Goal: Transaction & Acquisition: Obtain resource

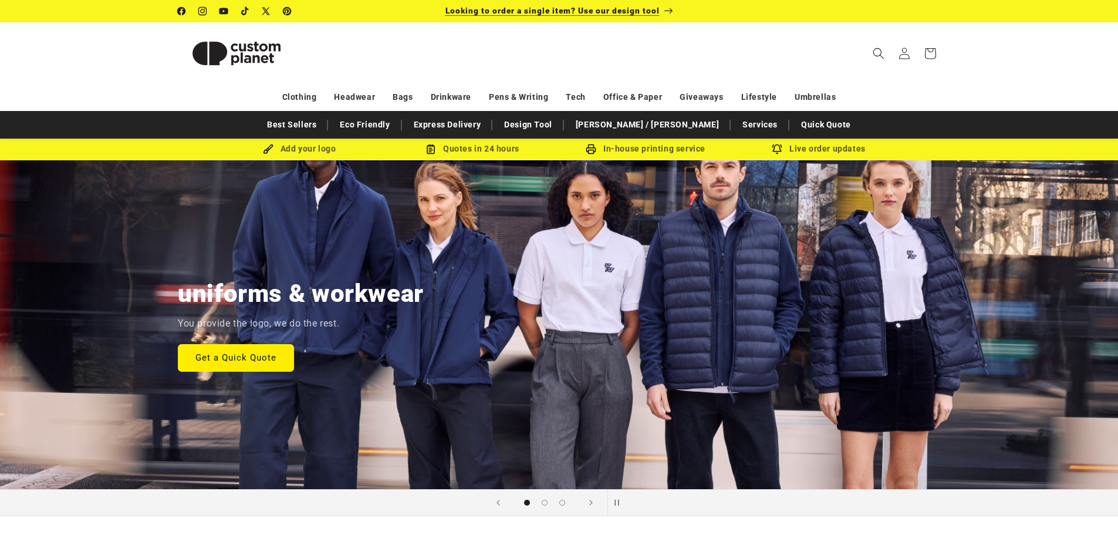
click at [614, 8] on span "Looking to order a single item? Use our design tool" at bounding box center [552, 10] width 214 height 9
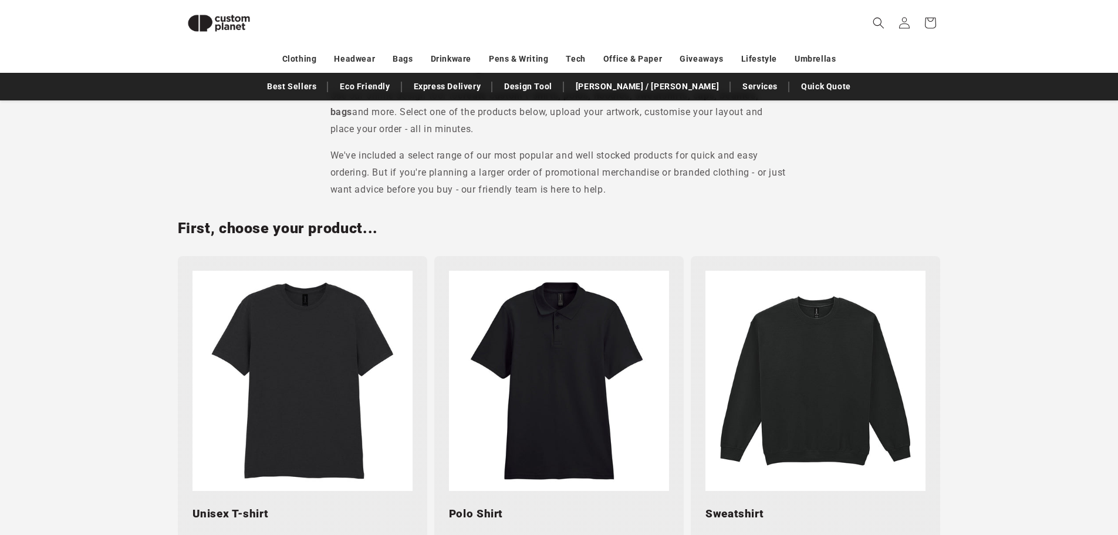
scroll to position [454, 0]
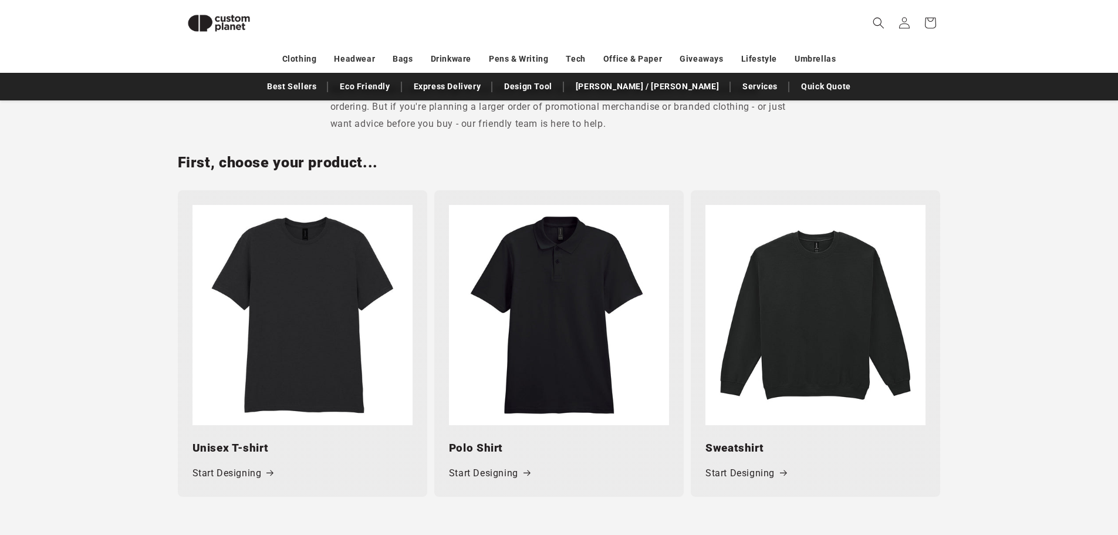
click at [315, 318] on img at bounding box center [302, 315] width 220 height 220
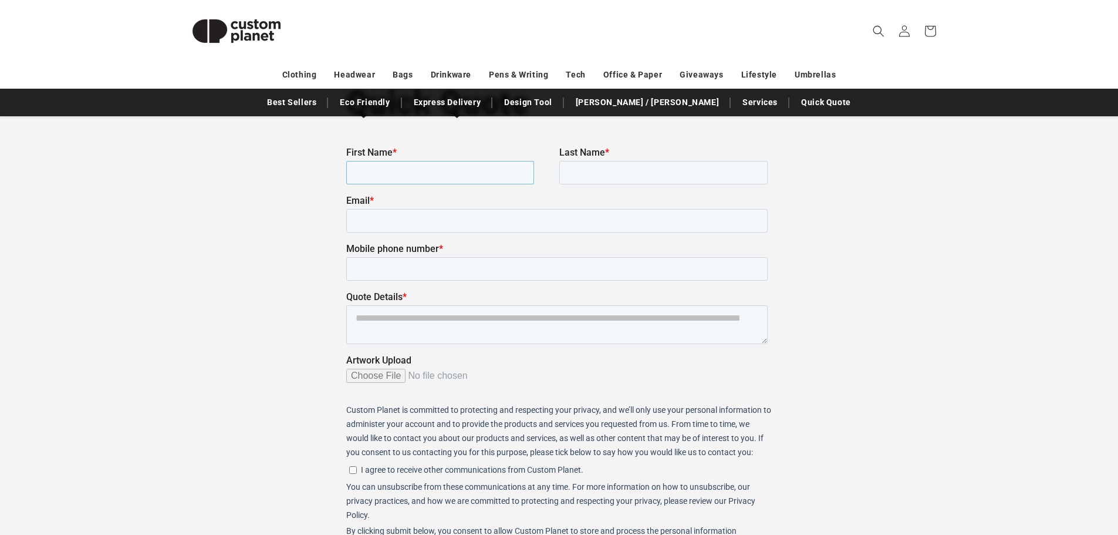
click at [462, 164] on input "First Name *" at bounding box center [440, 171] width 188 height 23
type input "*****"
click at [615, 158] on div "Last Name *" at bounding box center [665, 165] width 213 height 38
click at [607, 170] on input "Last Name *" at bounding box center [663, 171] width 208 height 23
type input "******"
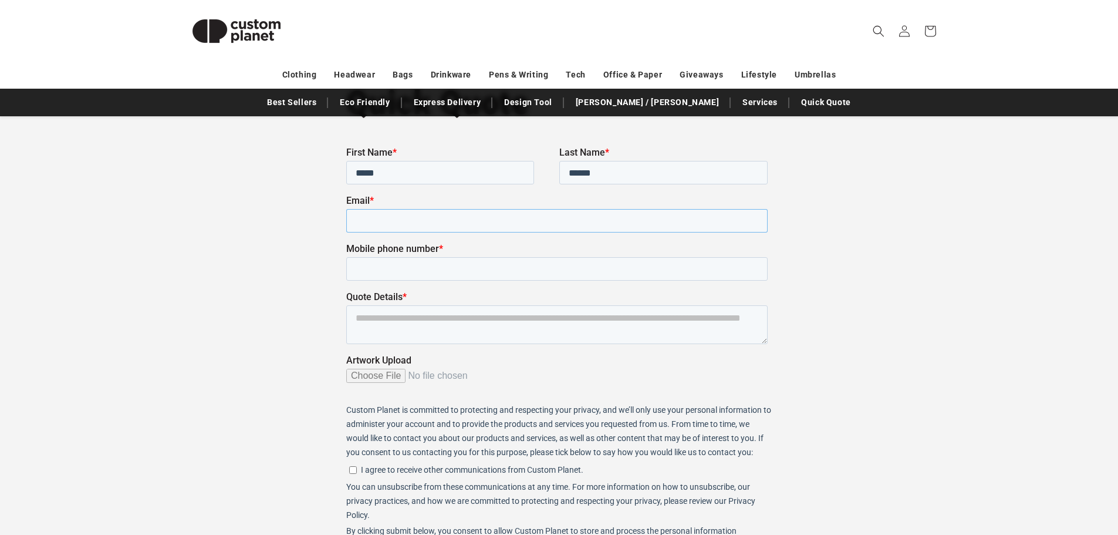
click at [508, 227] on input "Email *" at bounding box center [556, 219] width 421 height 23
type input "**********"
click at [438, 279] on input "Mobile phone number *" at bounding box center [556, 267] width 421 height 23
type input "**********"
click at [471, 326] on textarea "Quote Details *" at bounding box center [556, 324] width 421 height 39
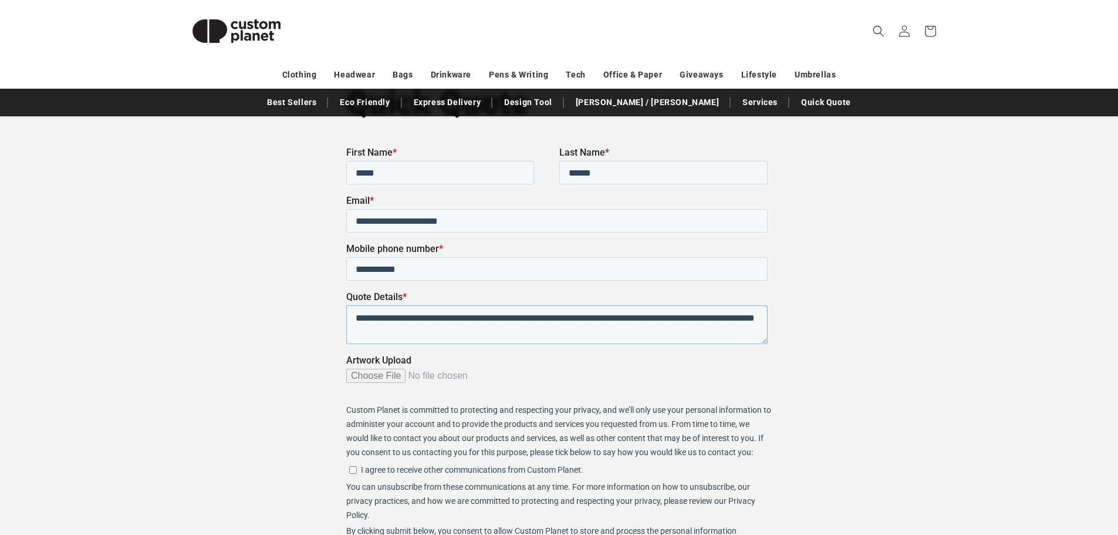
click at [376, 332] on textarea "**********" at bounding box center [556, 324] width 421 height 39
click at [502, 329] on textarea "**********" at bounding box center [556, 324] width 421 height 39
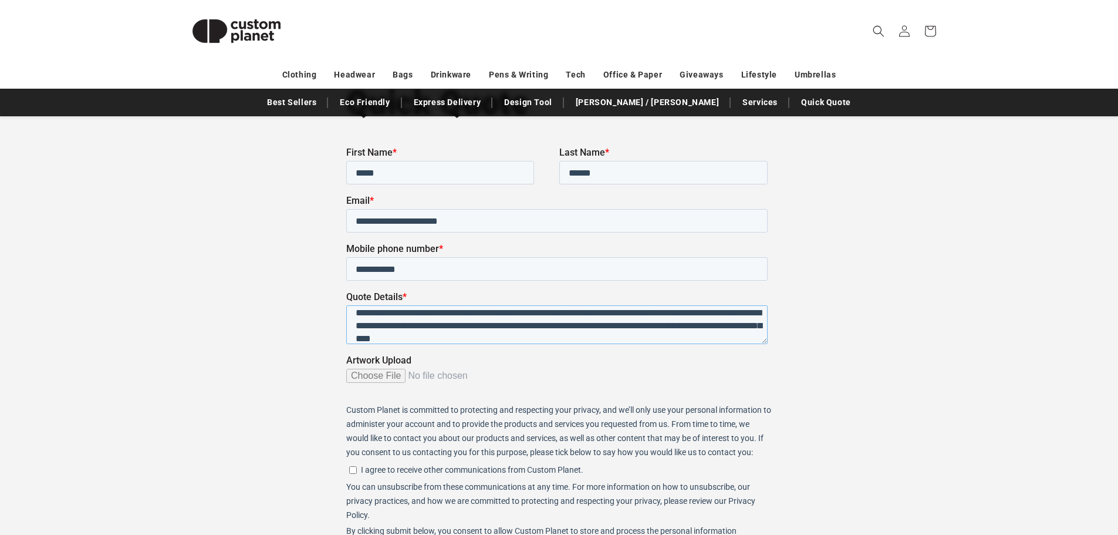
scroll to position [18, 0]
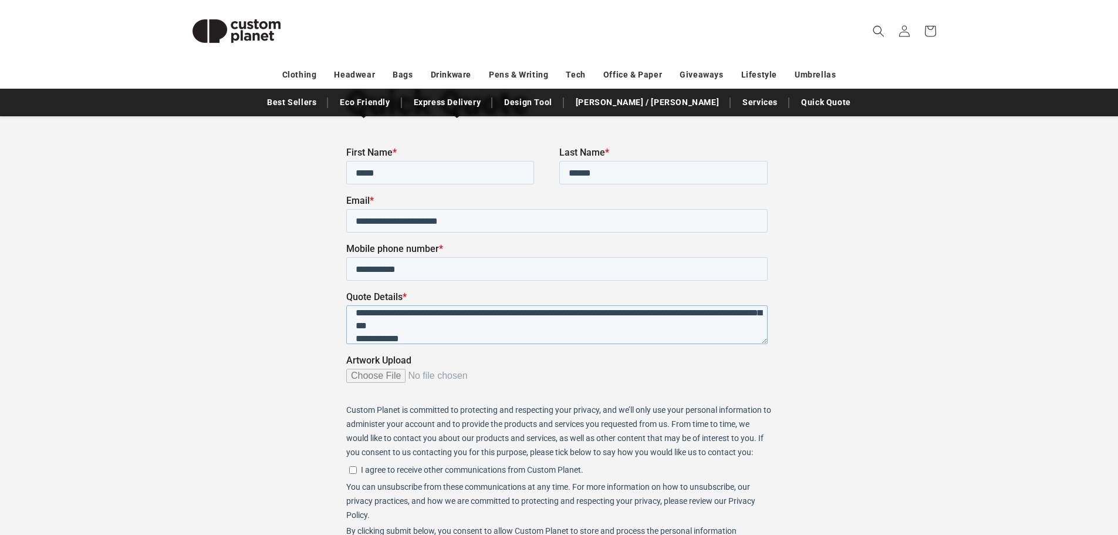
type textarea "**********"
click at [360, 374] on input "Artwork Upload" at bounding box center [556, 379] width 421 height 23
type input "**********"
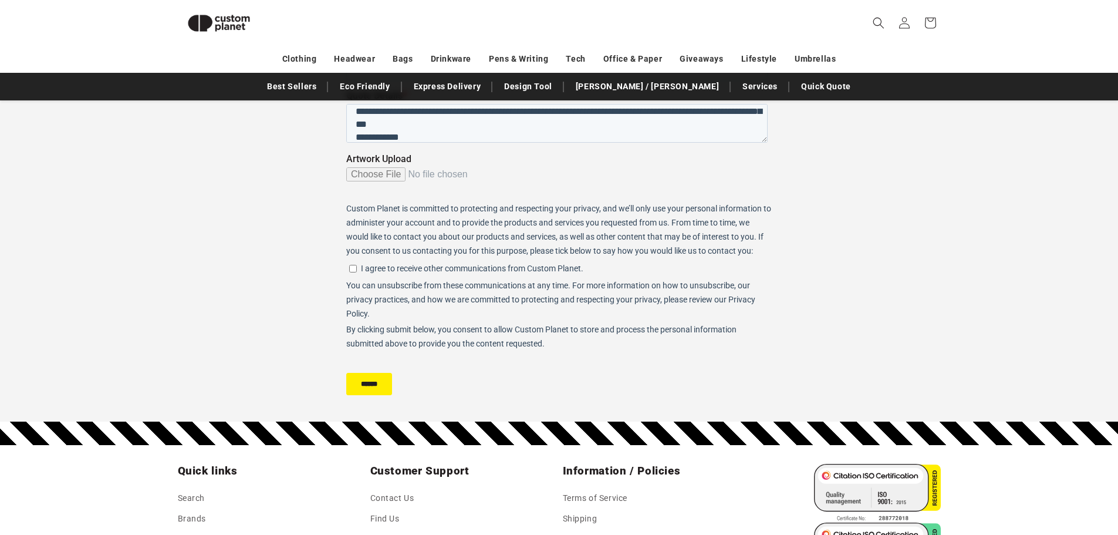
scroll to position [314, 0]
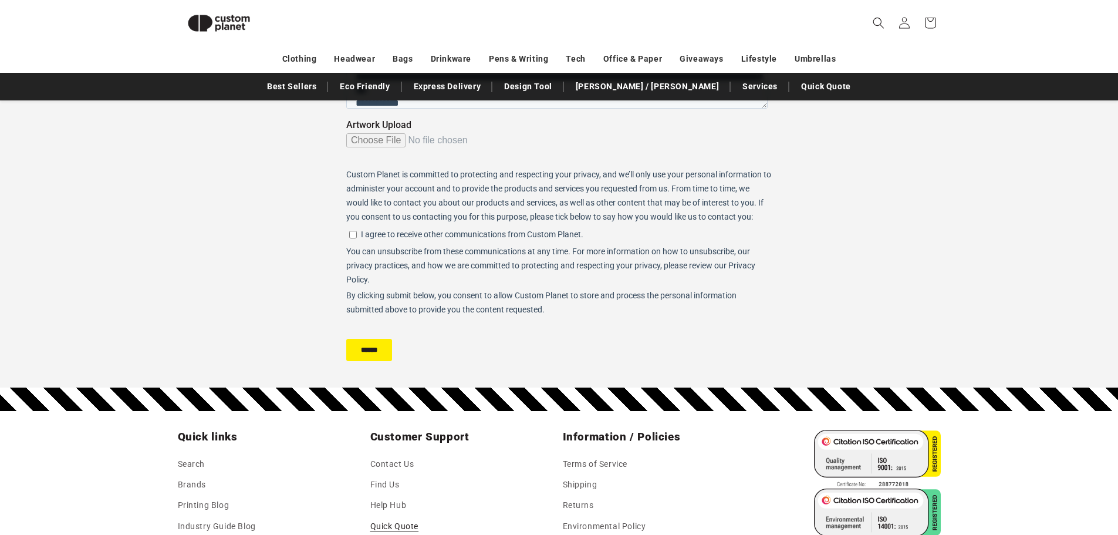
click at [387, 346] on input "******" at bounding box center [369, 350] width 46 height 22
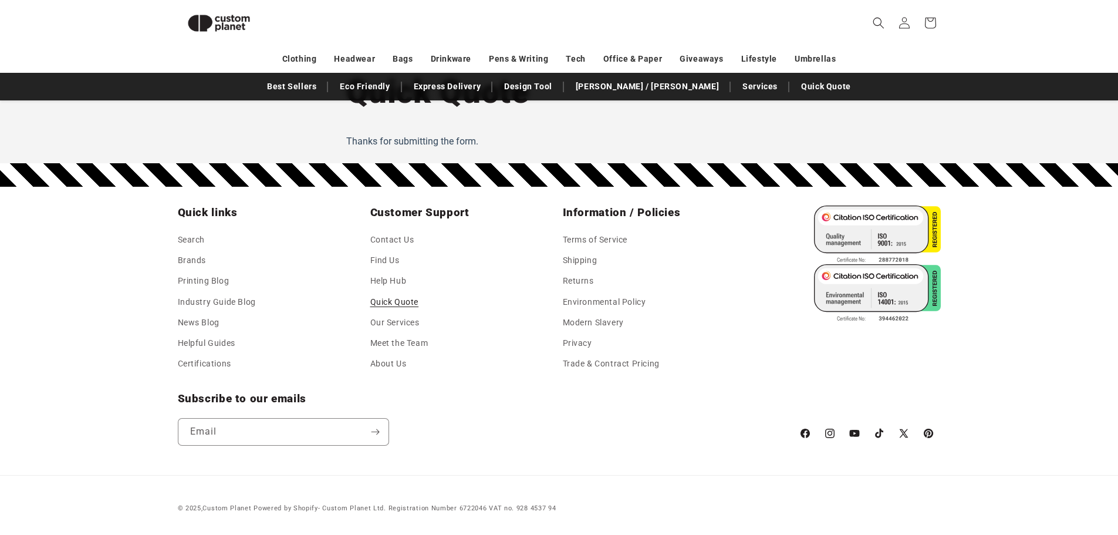
scroll to position [0, 0]
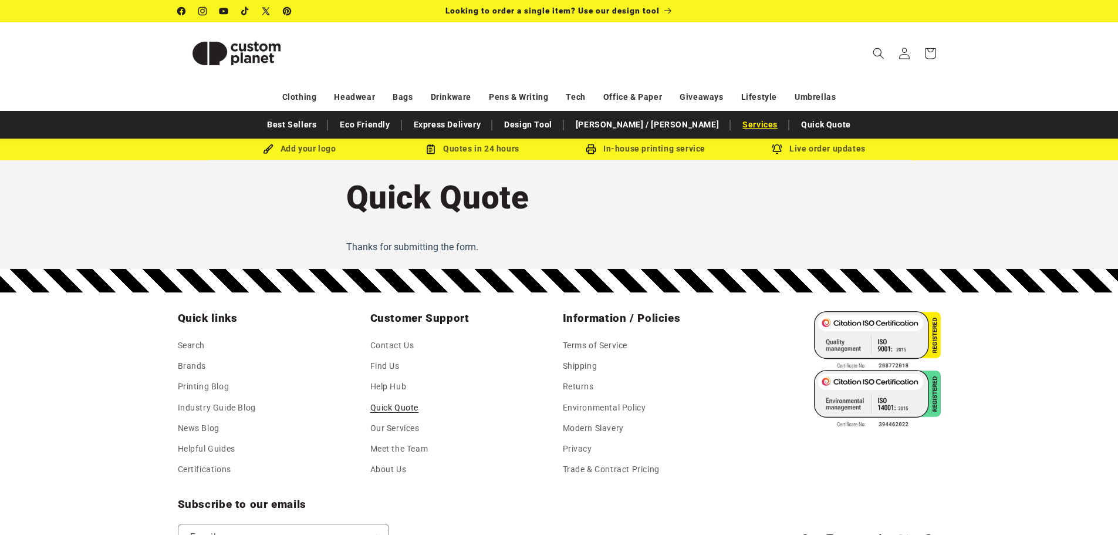
click at [736, 125] on link "Services" at bounding box center [759, 124] width 47 height 21
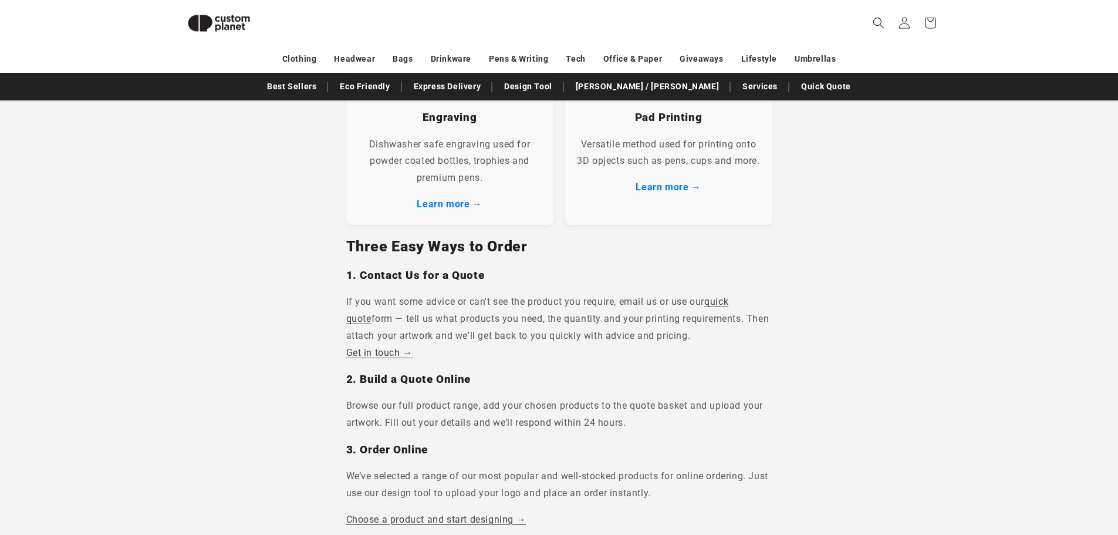
scroll to position [700, 0]
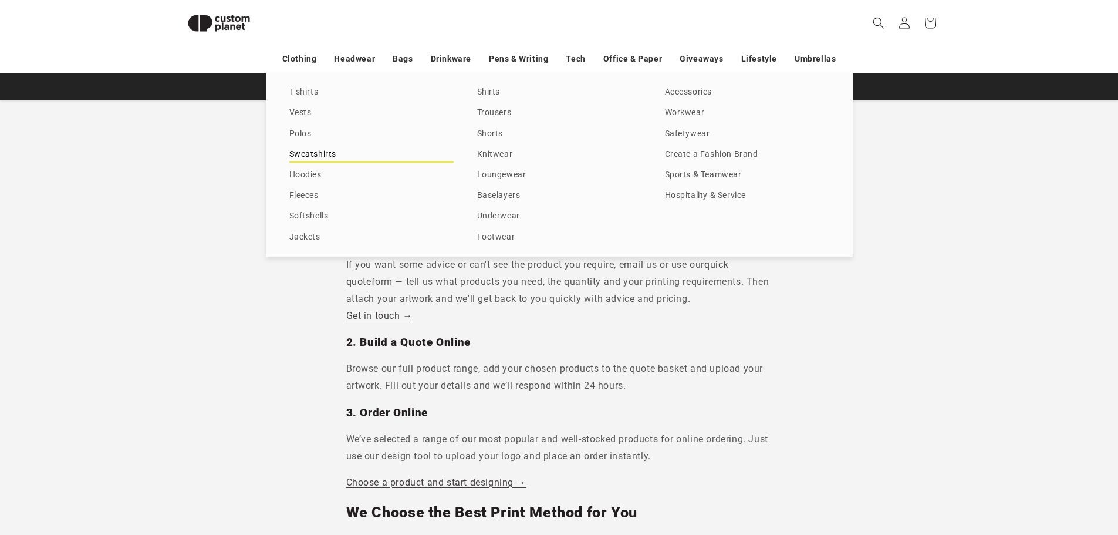
click at [313, 155] on link "Sweatshirts" at bounding box center [371, 155] width 164 height 16
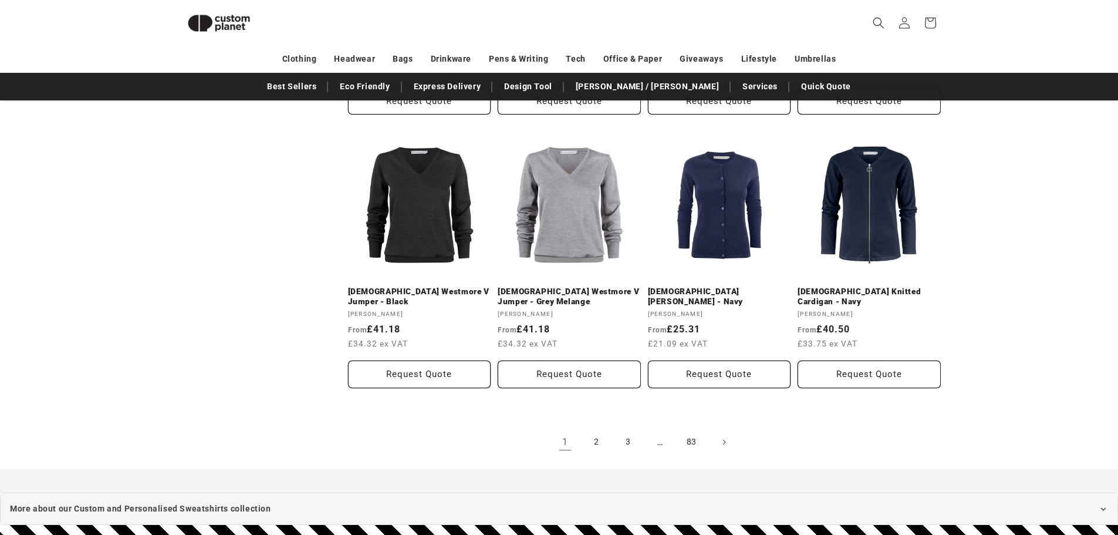
scroll to position [1334, 0]
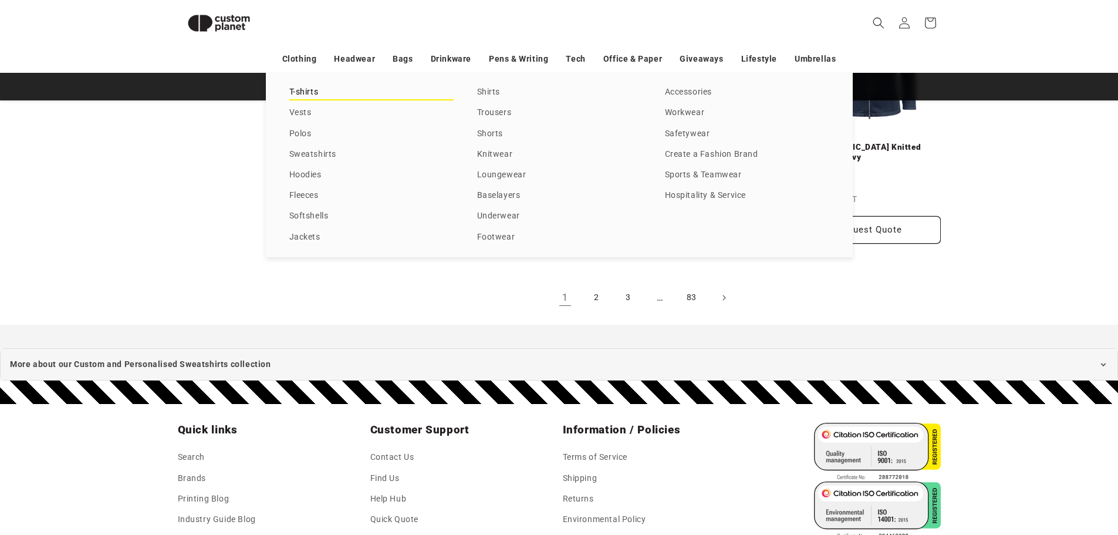
click at [300, 87] on link "T-shirts" at bounding box center [371, 93] width 164 height 16
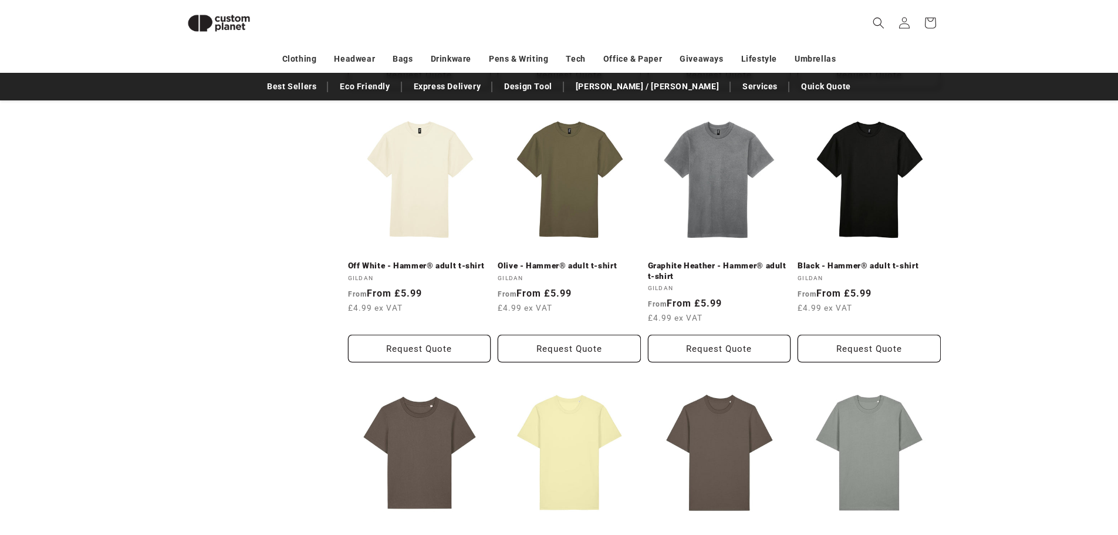
scroll to position [688, 0]
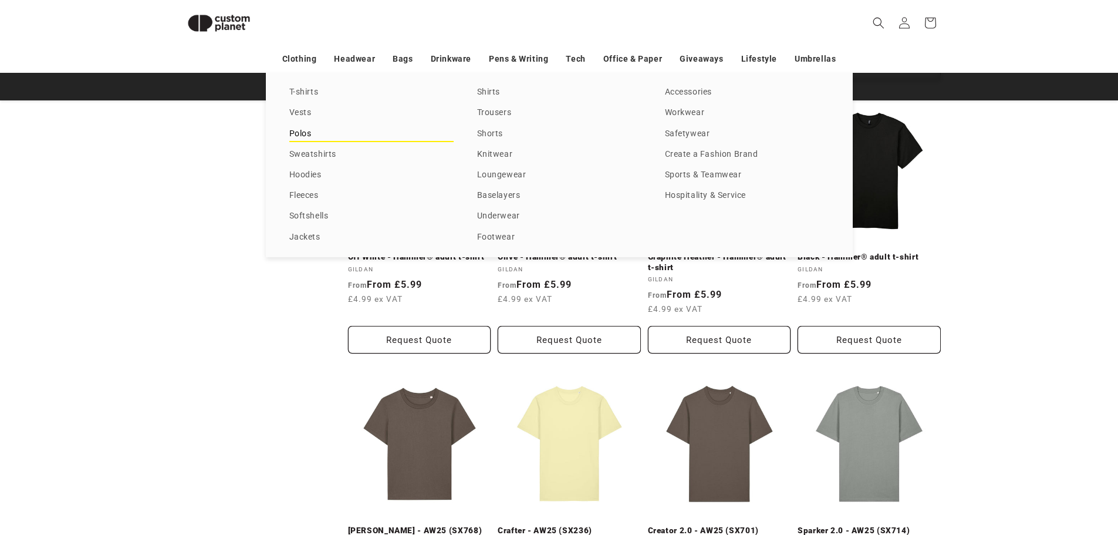
click at [304, 134] on link "Polos" at bounding box center [371, 134] width 164 height 16
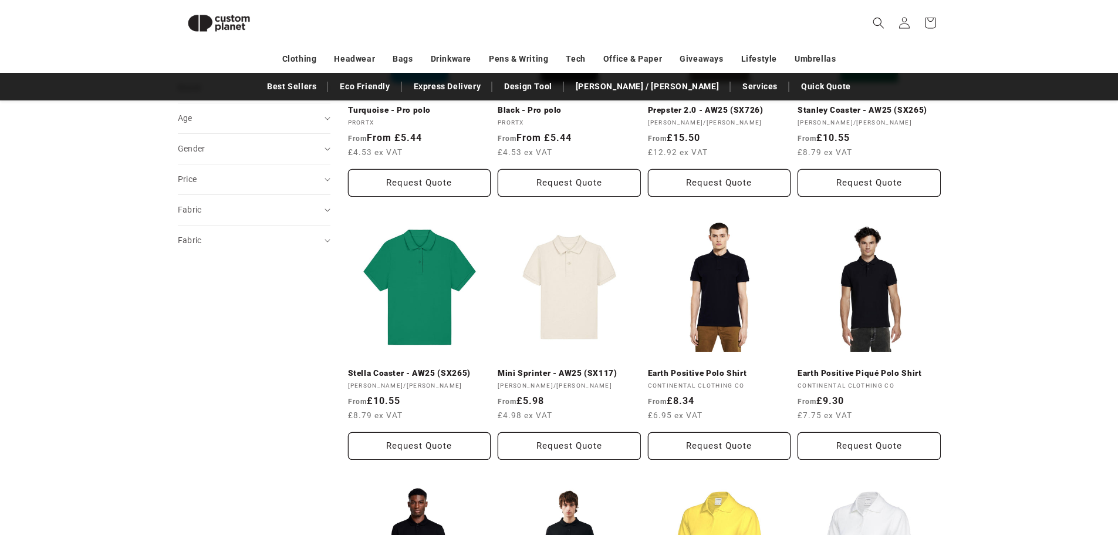
scroll to position [278, 0]
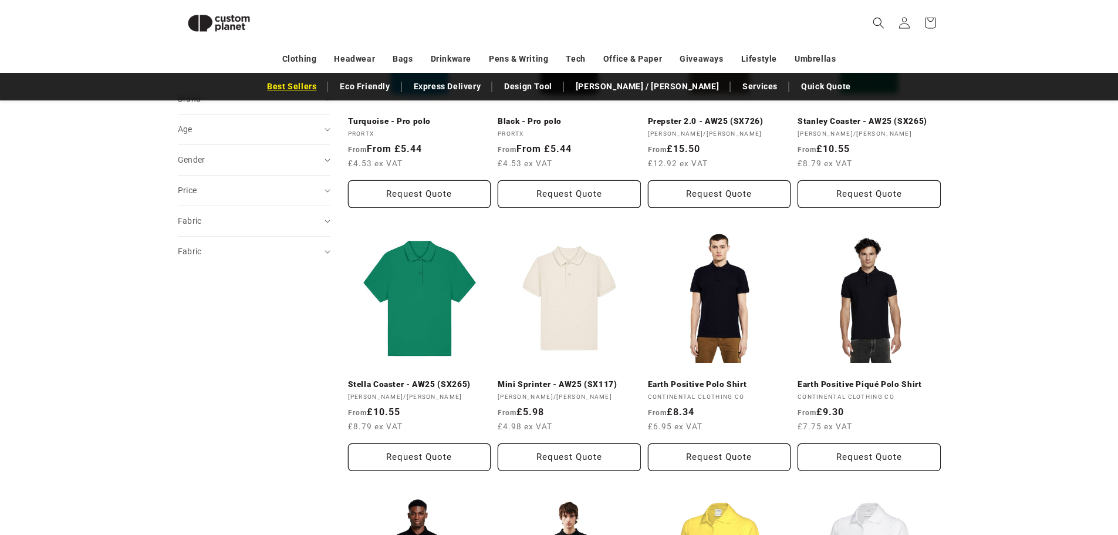
click at [322, 82] on link "Best Sellers" at bounding box center [291, 86] width 61 height 21
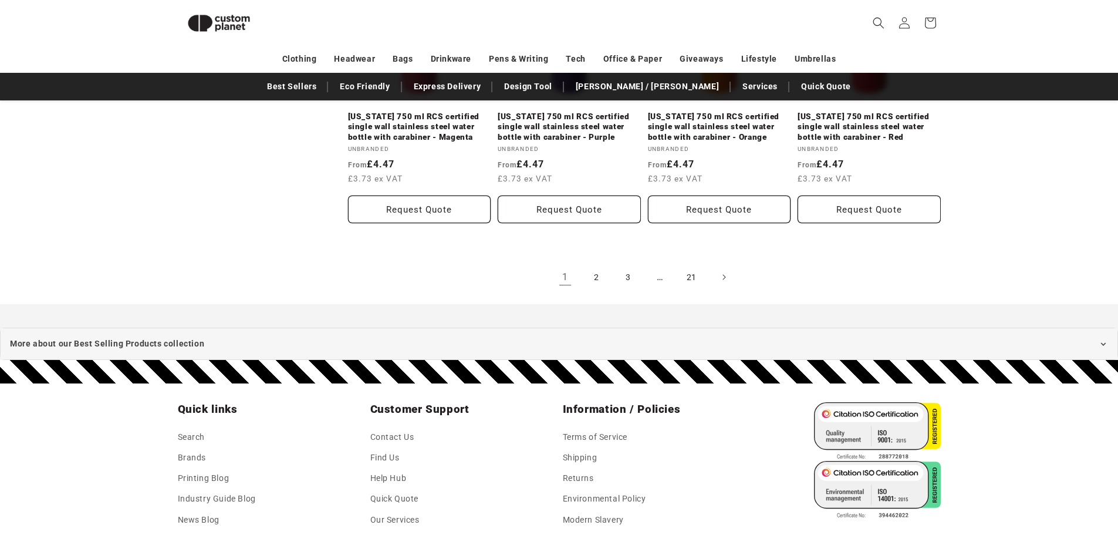
scroll to position [1441, 0]
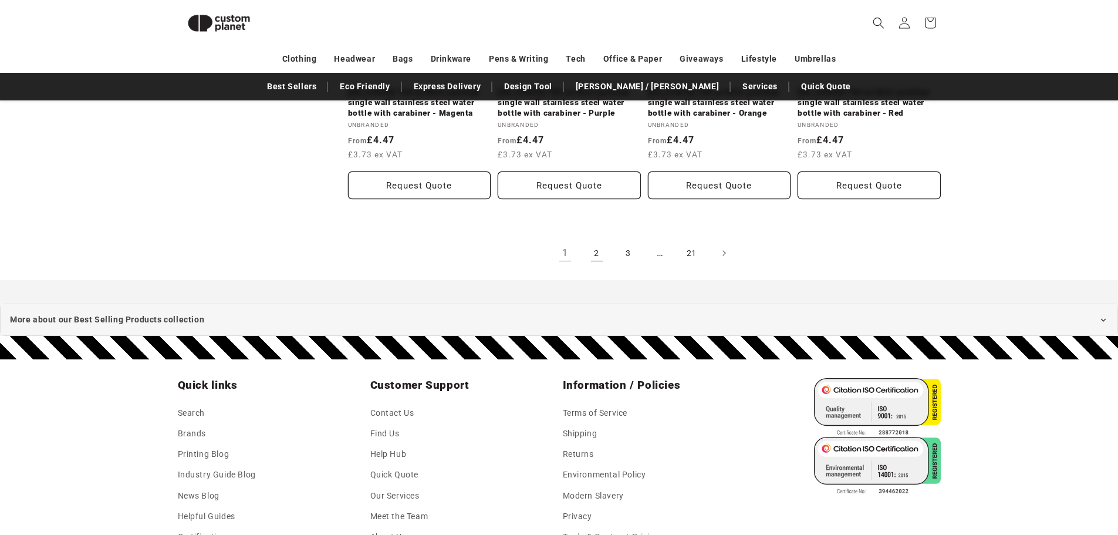
click at [596, 250] on link "2" at bounding box center [597, 253] width 26 height 26
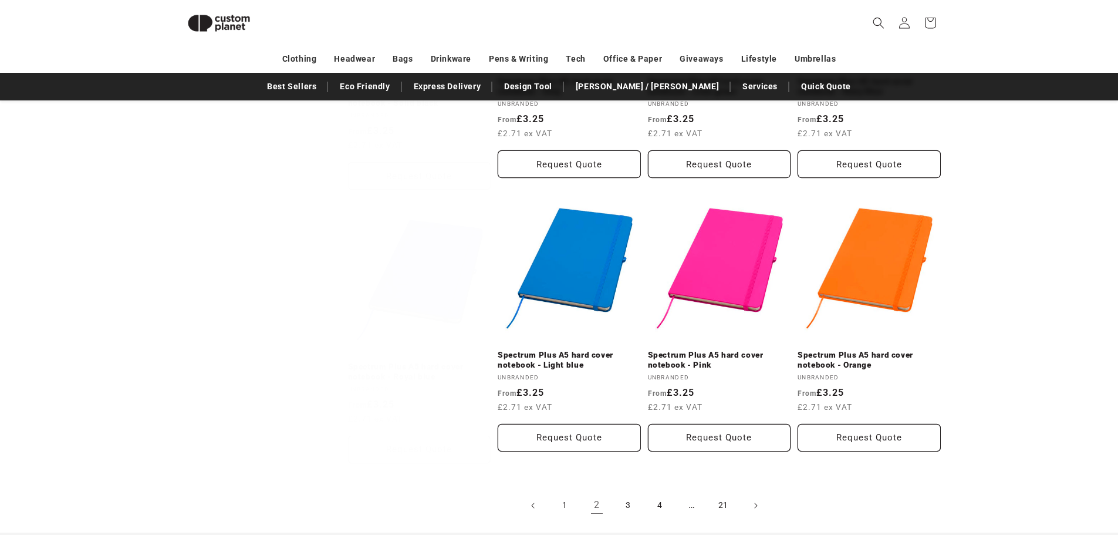
scroll to position [1451, 0]
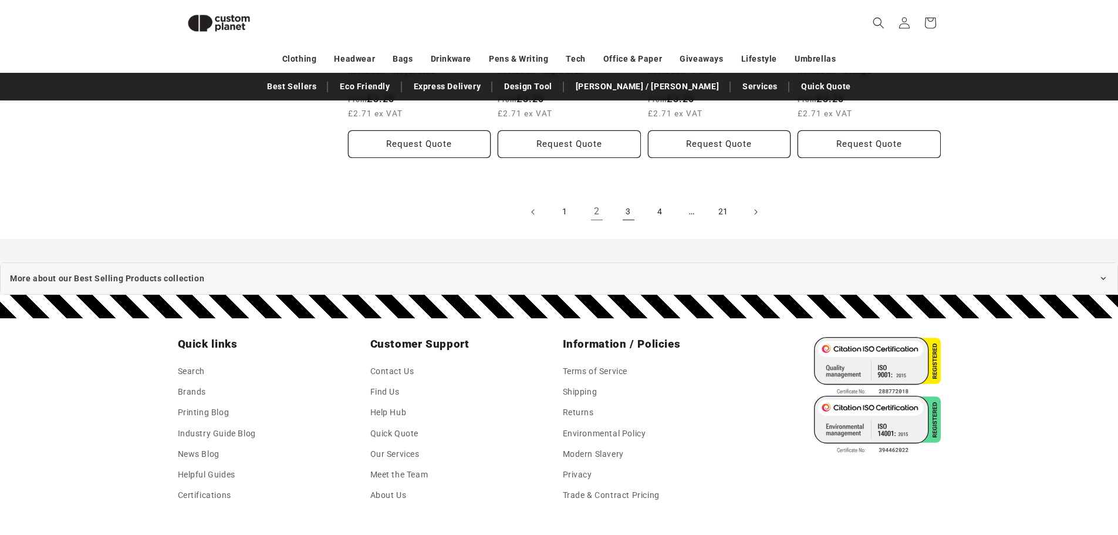
click at [629, 199] on link "3" at bounding box center [629, 212] width 26 height 26
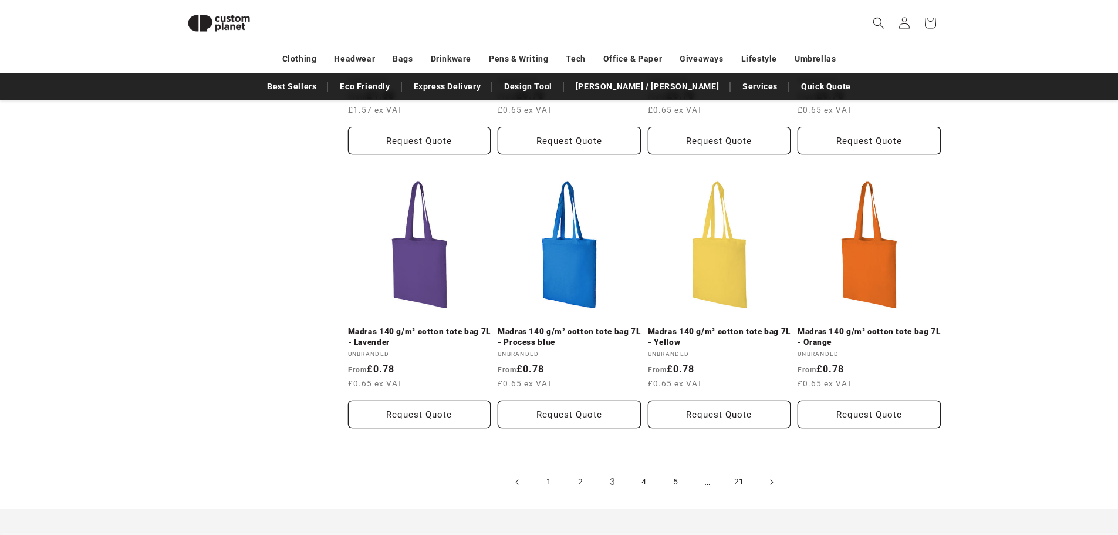
scroll to position [1334, 0]
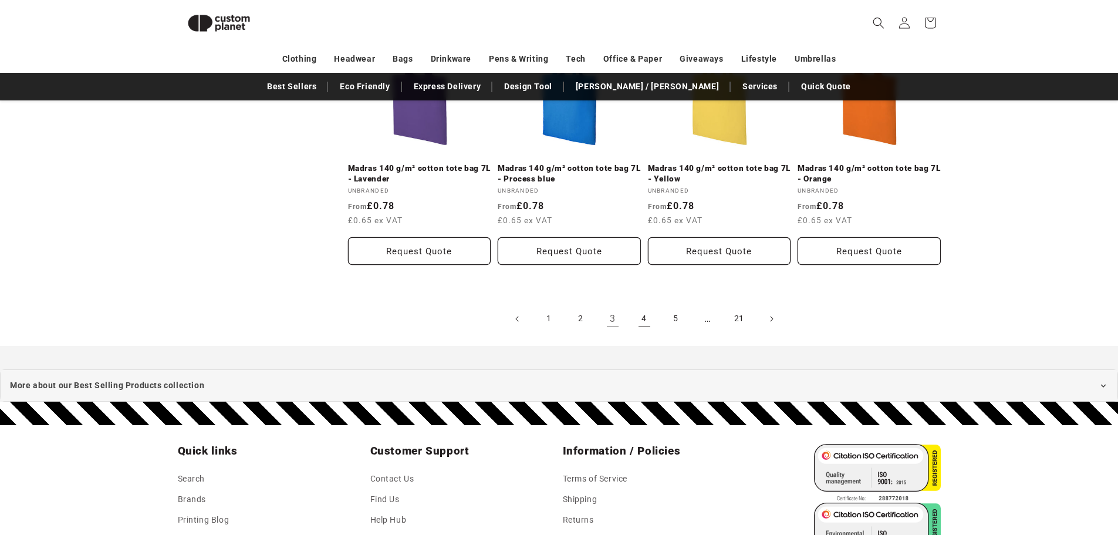
click at [646, 312] on link "4" at bounding box center [644, 319] width 26 height 26
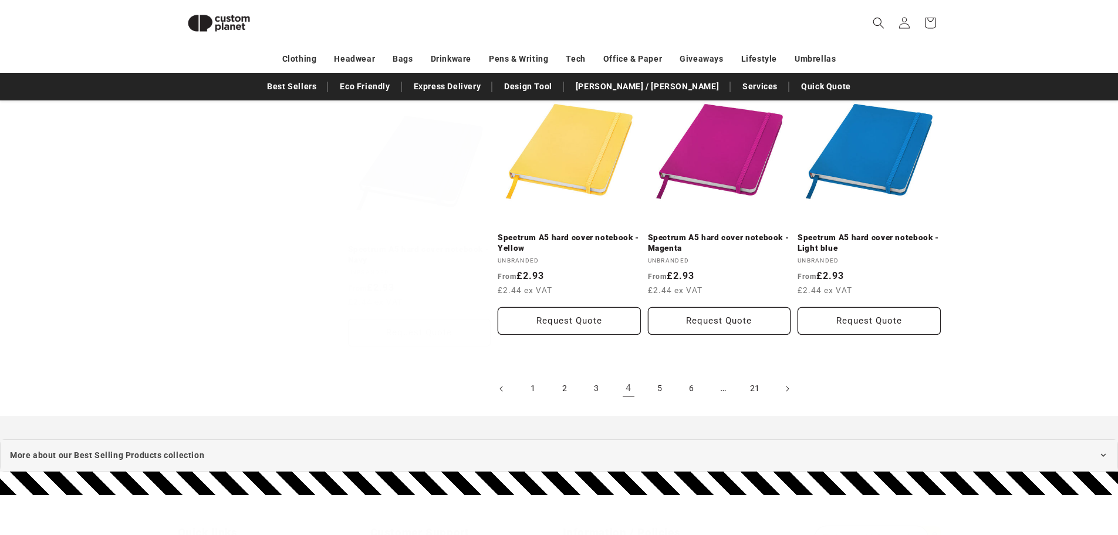
scroll to position [1393, 0]
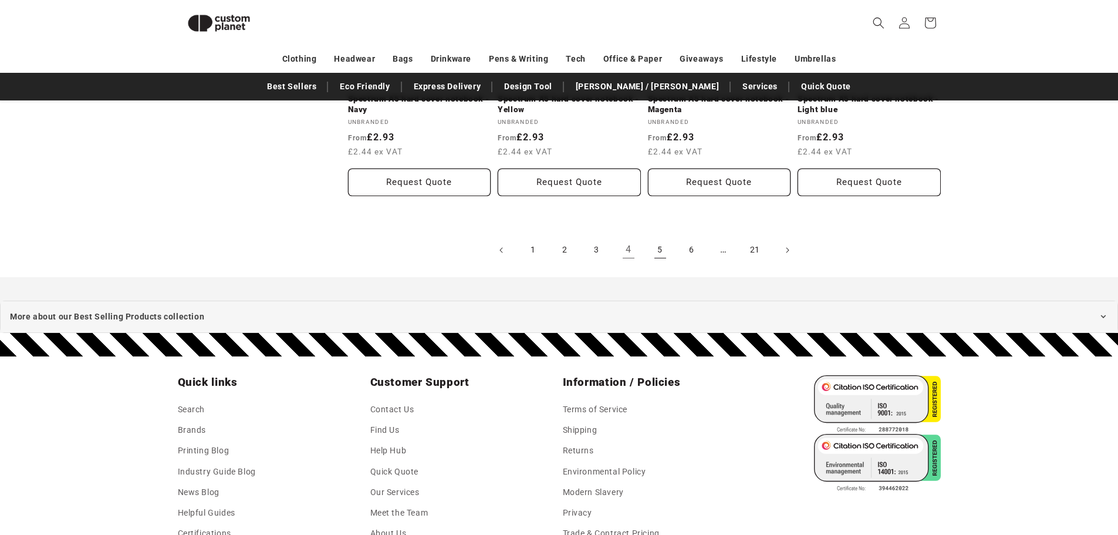
click at [657, 249] on link "5" at bounding box center [660, 250] width 26 height 26
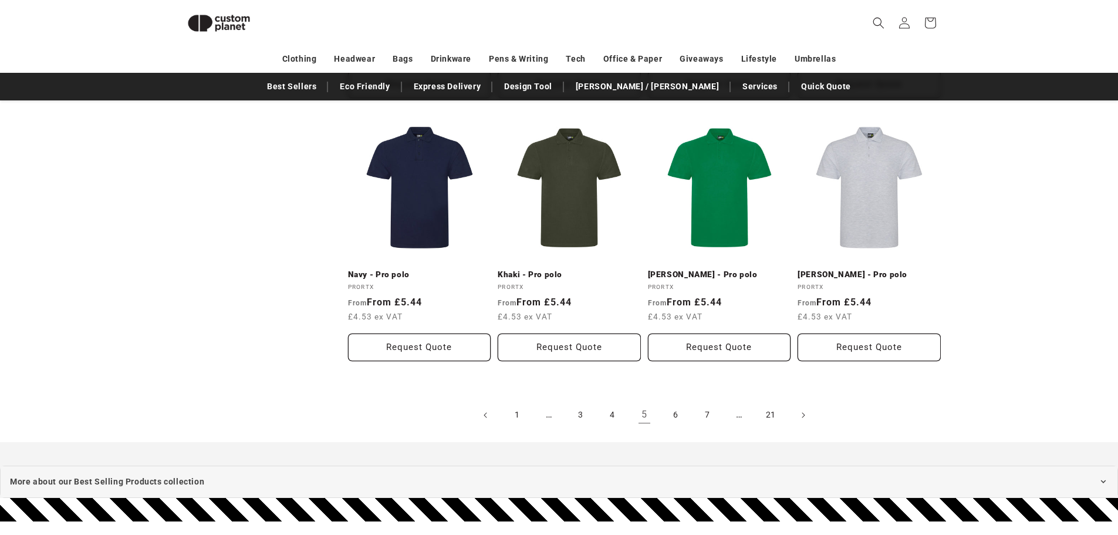
scroll to position [1275, 0]
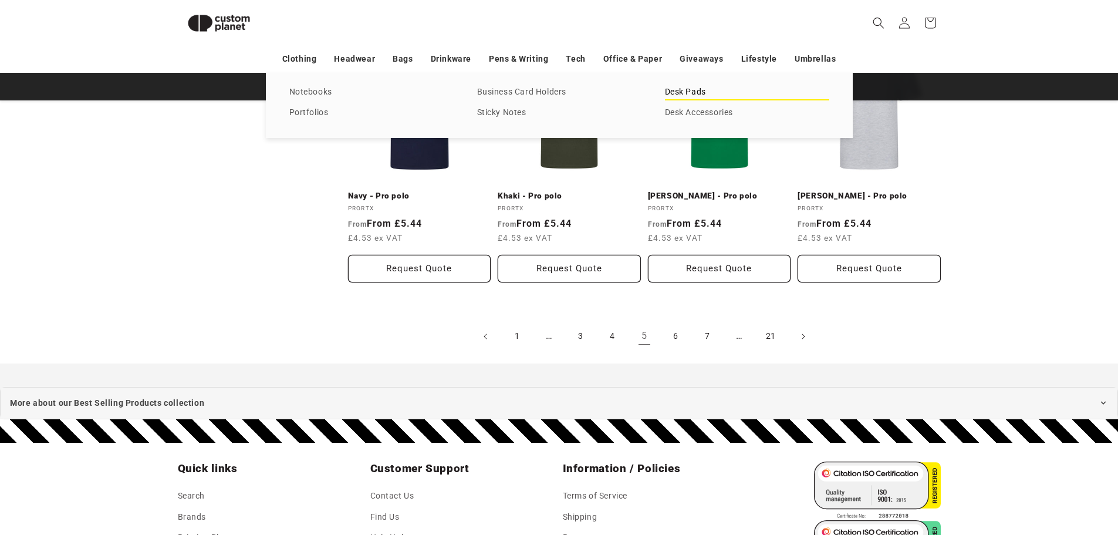
click at [679, 97] on link "Desk Pads" at bounding box center [747, 93] width 164 height 16
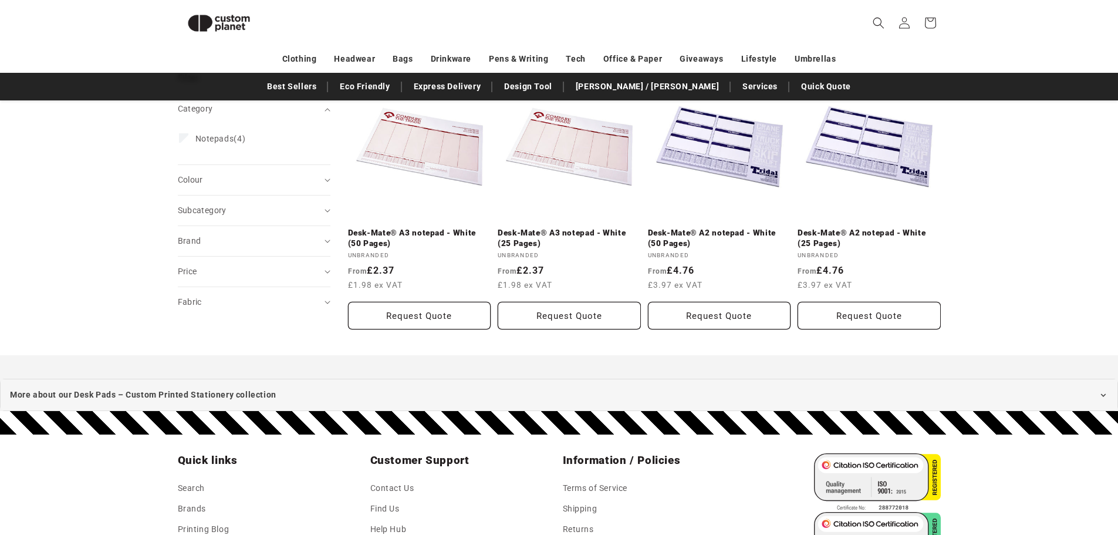
scroll to position [160, 0]
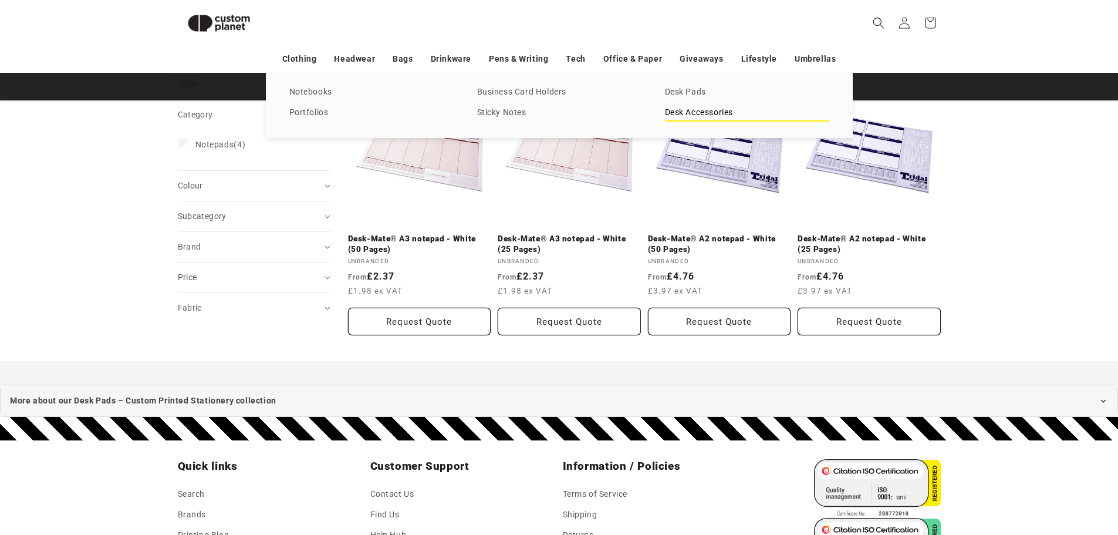
click at [678, 106] on link "Desk Accessories" at bounding box center [747, 113] width 164 height 16
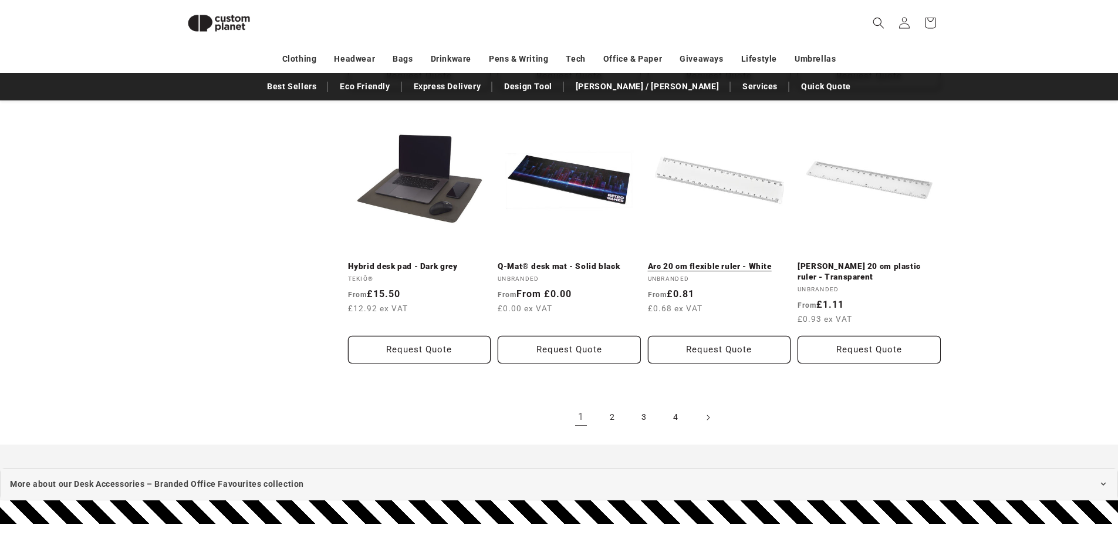
scroll to position [1157, 0]
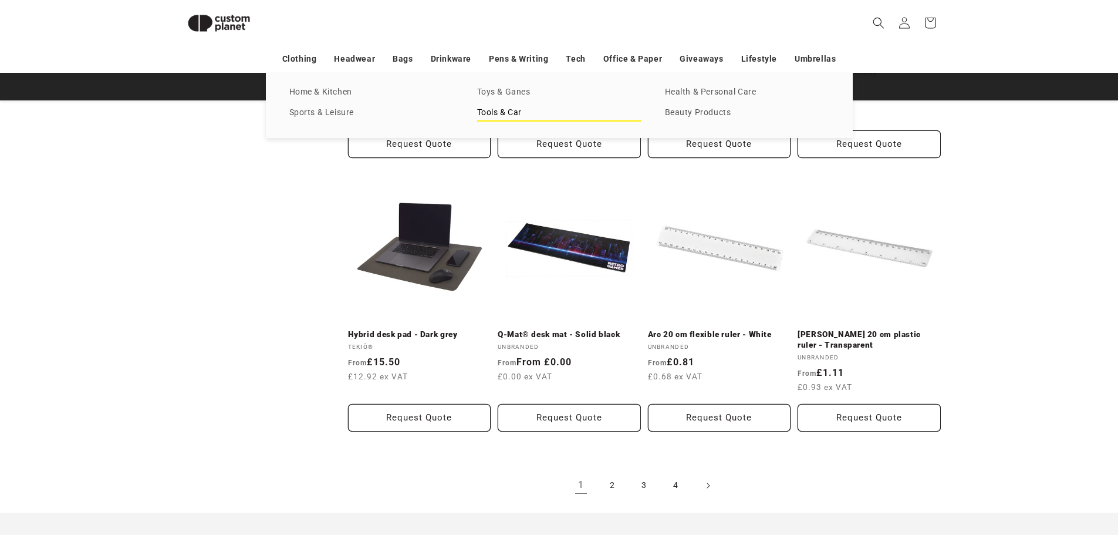
click at [534, 111] on link "Tools & Car" at bounding box center [559, 113] width 164 height 16
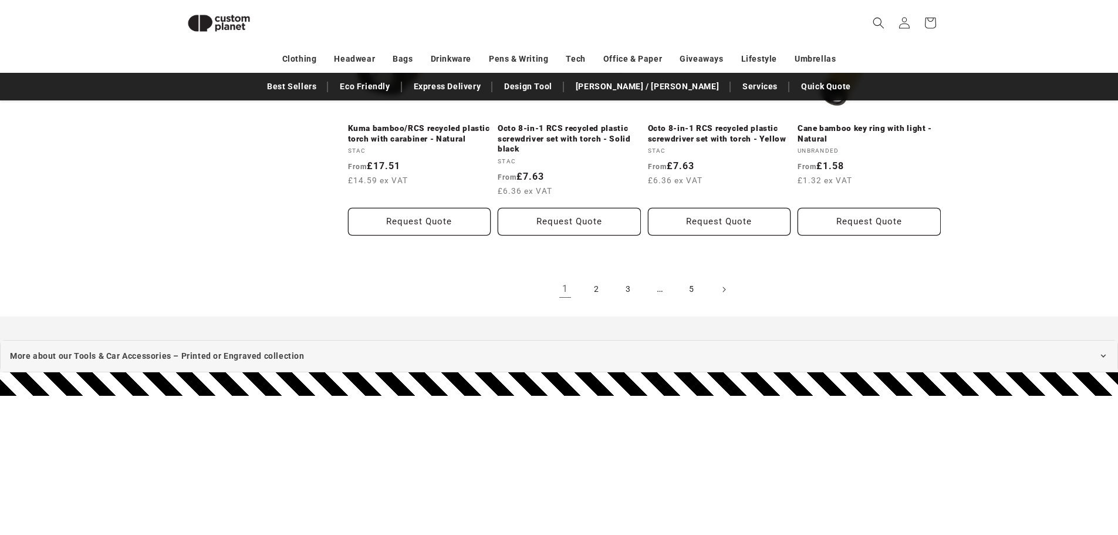
scroll to position [1396, 0]
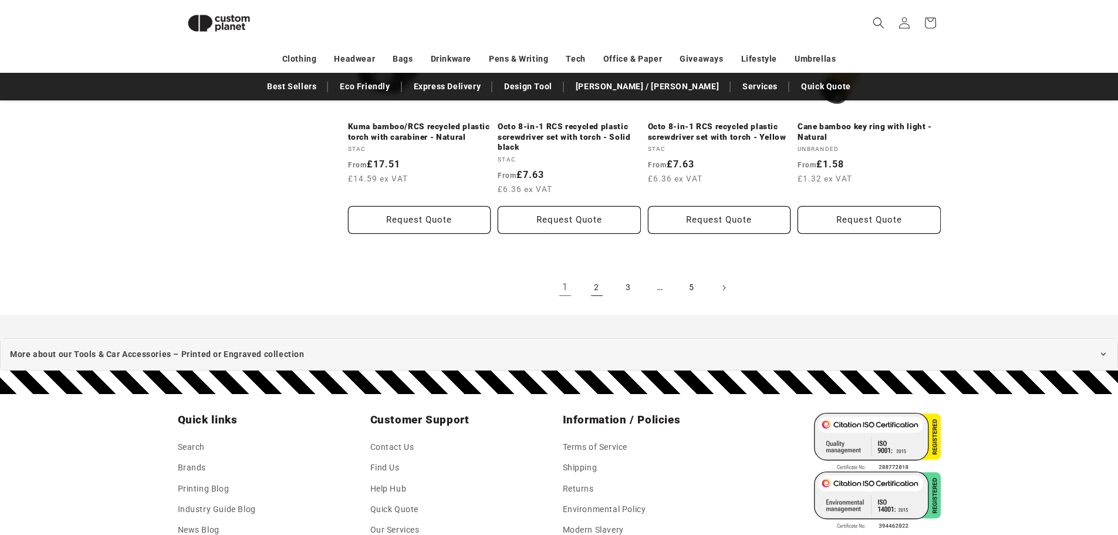
click at [597, 288] on link "2" at bounding box center [597, 288] width 26 height 26
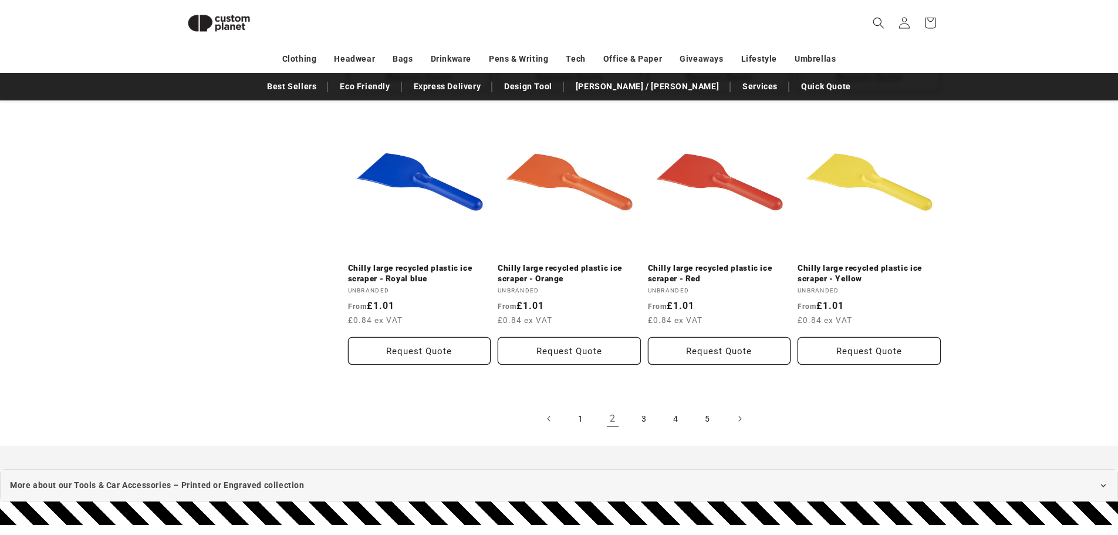
scroll to position [1275, 0]
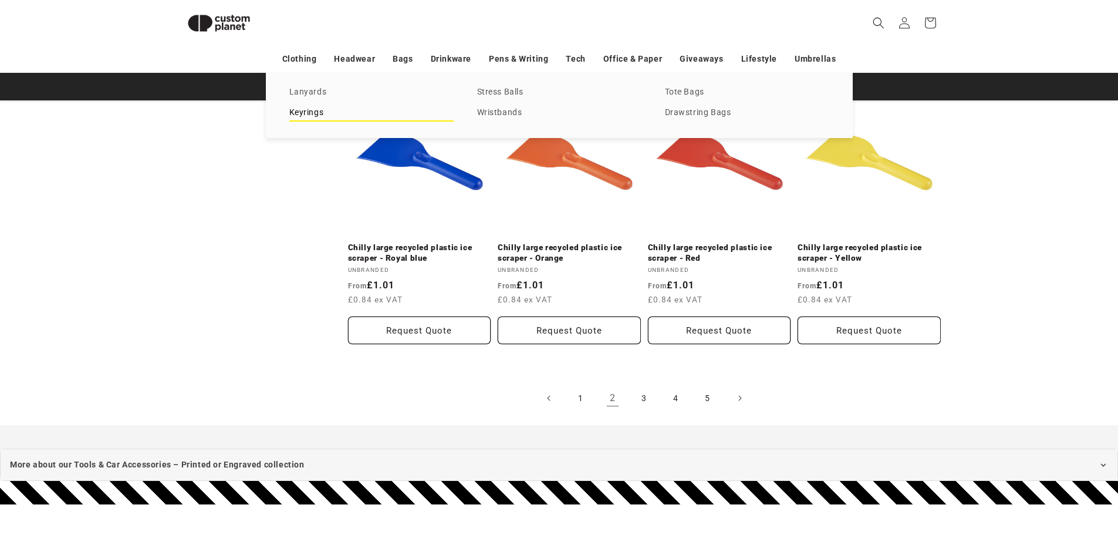
click at [320, 112] on link "Keyrings" at bounding box center [371, 113] width 164 height 16
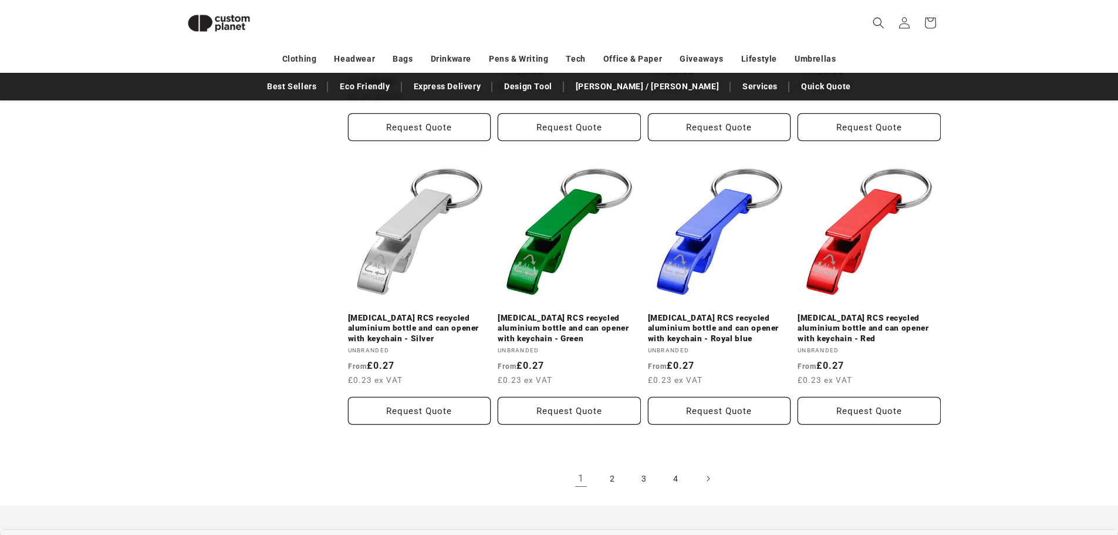
scroll to position [1216, 0]
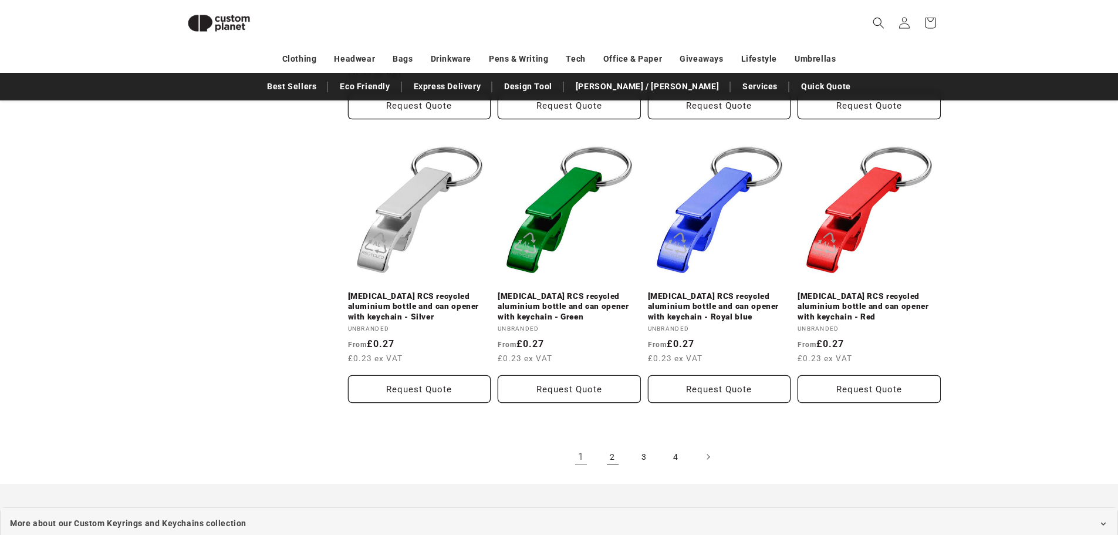
click at [619, 448] on link "2" at bounding box center [613, 457] width 26 height 26
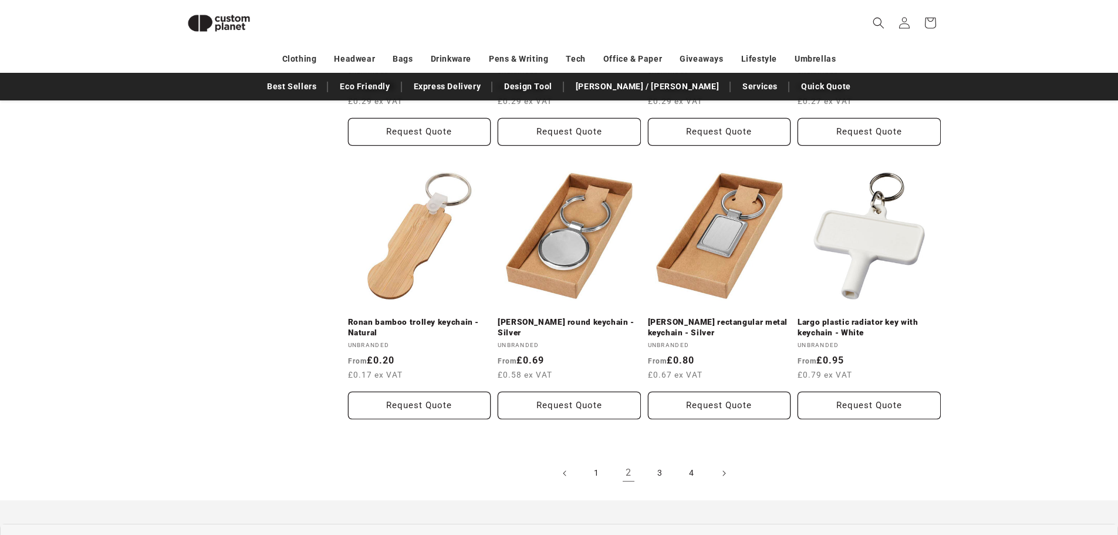
scroll to position [1216, 0]
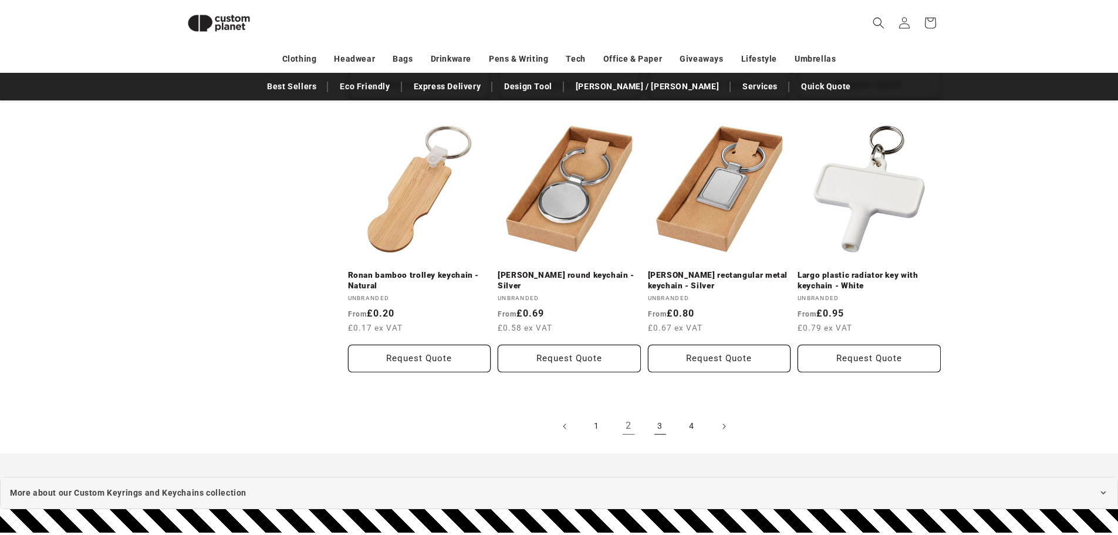
click at [663, 427] on link "3" at bounding box center [660, 426] width 26 height 26
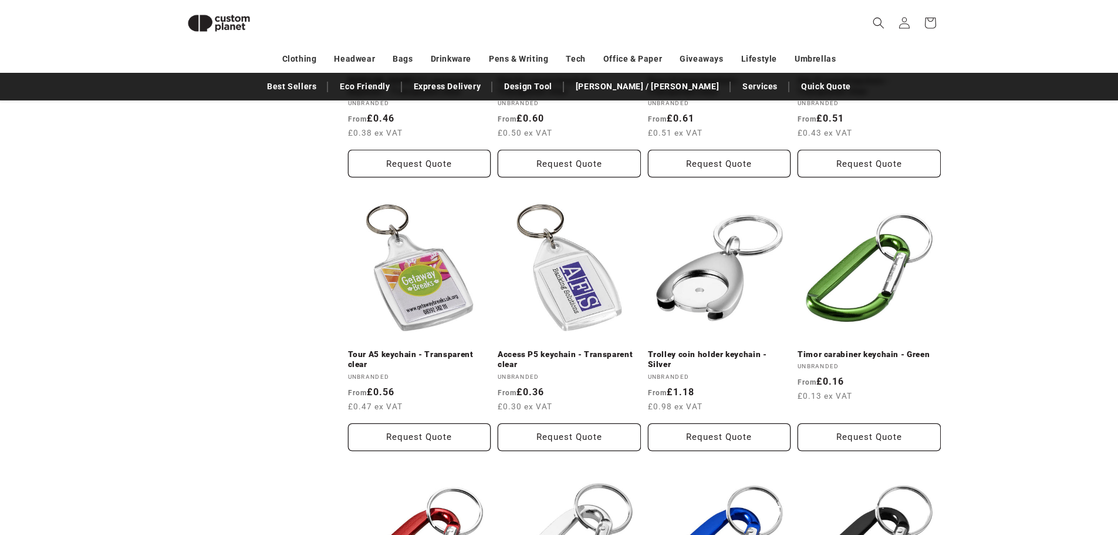
scroll to position [1158, 0]
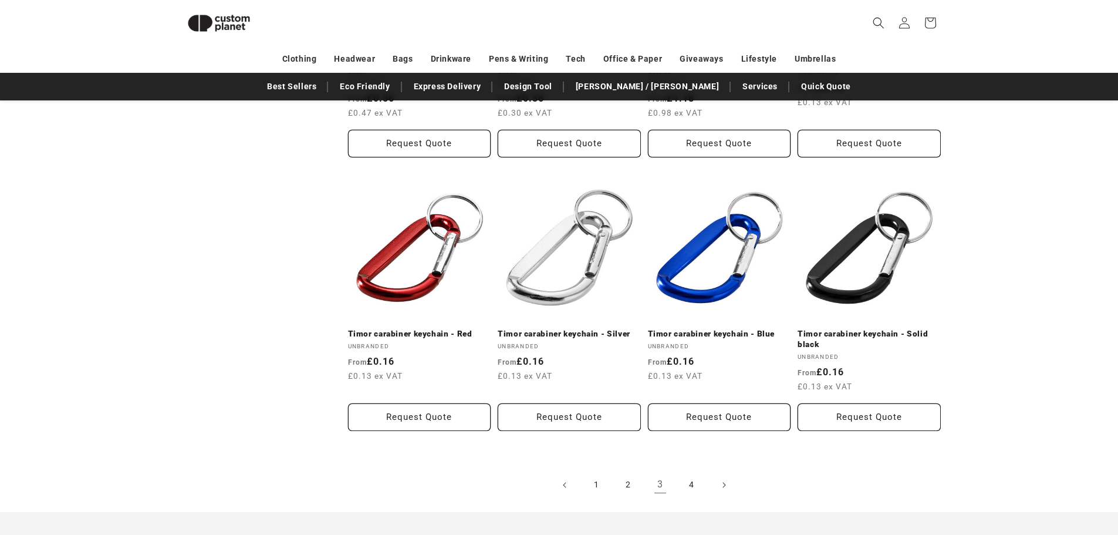
click at [705, 472] on ul "1 2 3 4" at bounding box center [644, 485] width 593 height 26
click at [697, 484] on link "4" at bounding box center [692, 485] width 26 height 26
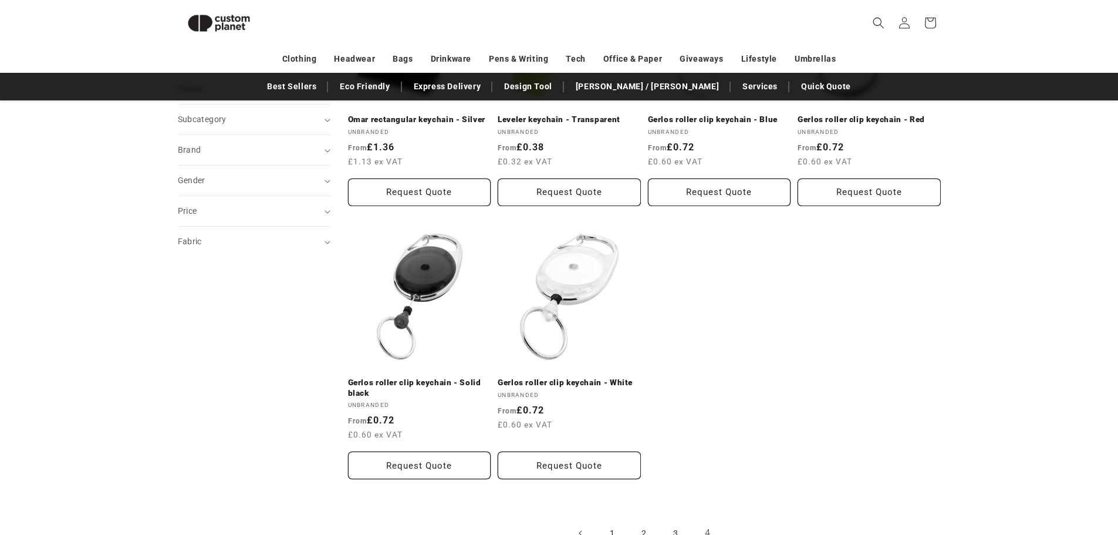
scroll to position [277, 0]
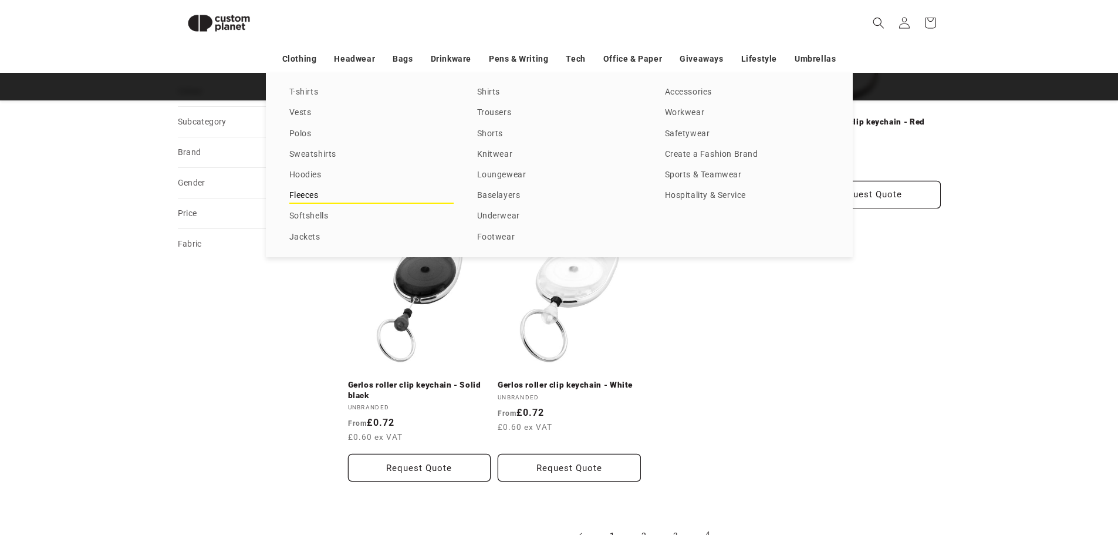
click at [323, 203] on link "Fleeces" at bounding box center [371, 196] width 164 height 16
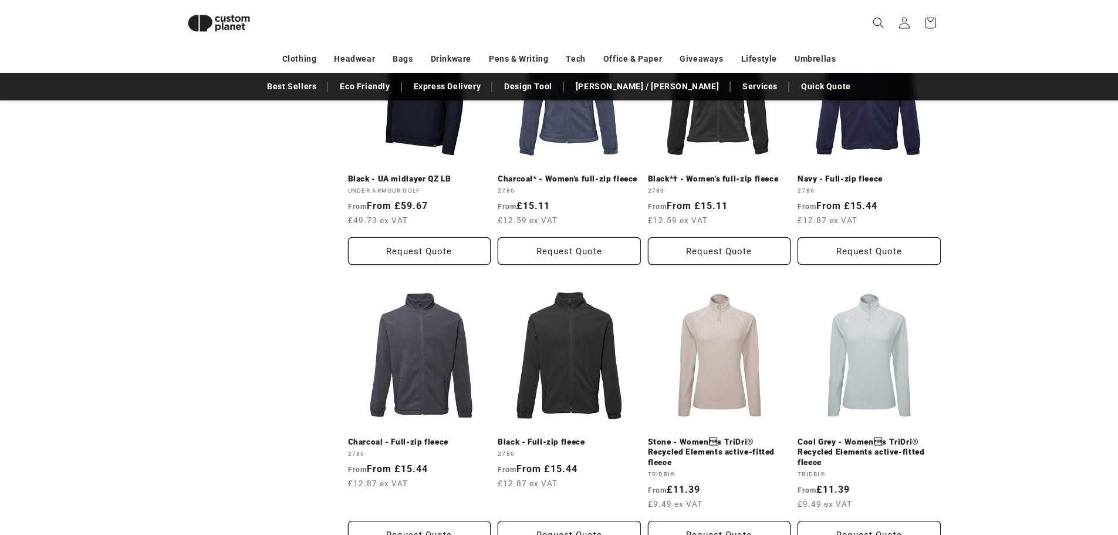
scroll to position [630, 0]
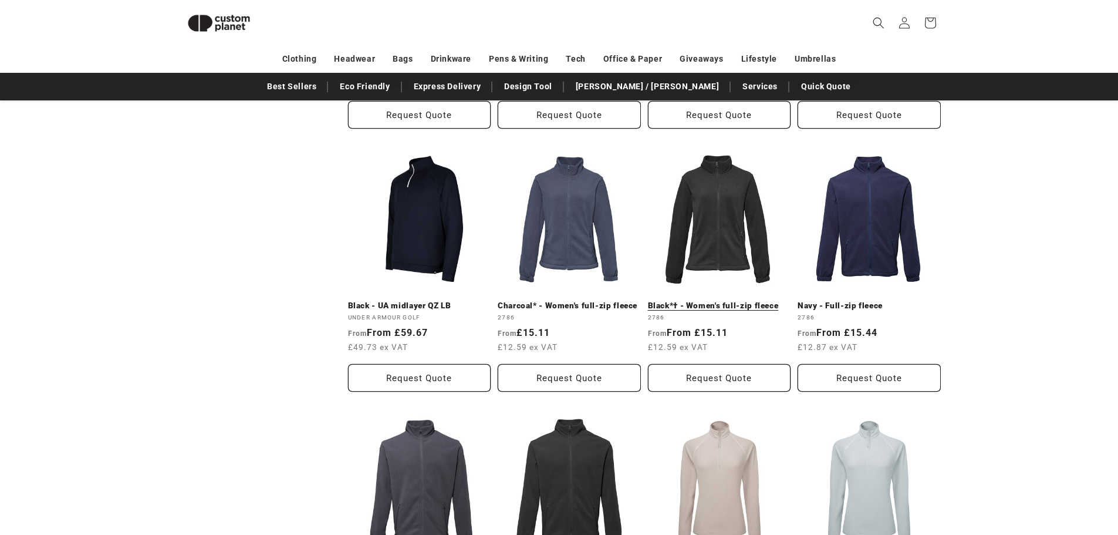
click at [739, 300] on link "Black*† - Women's full-zip fleece" at bounding box center [719, 305] width 143 height 11
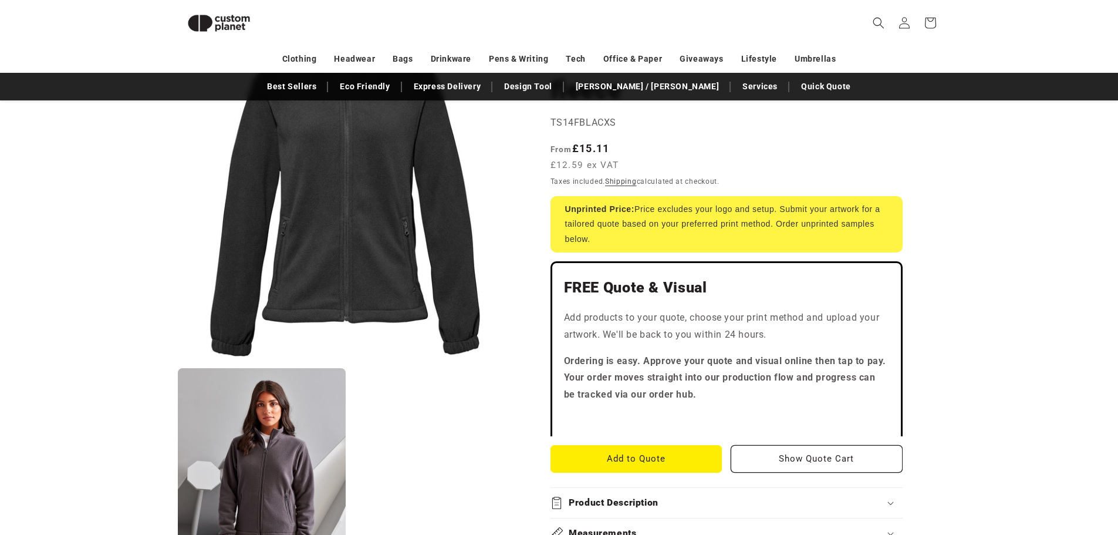
scroll to position [219, 0]
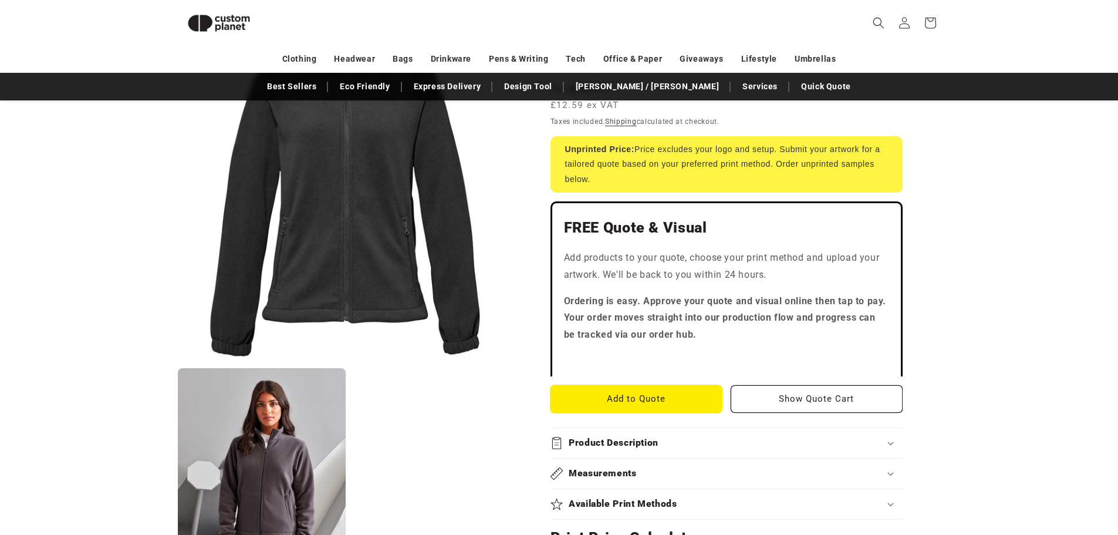
click at [692, 408] on button "Add to Quote" at bounding box center [636, 399] width 172 height 28
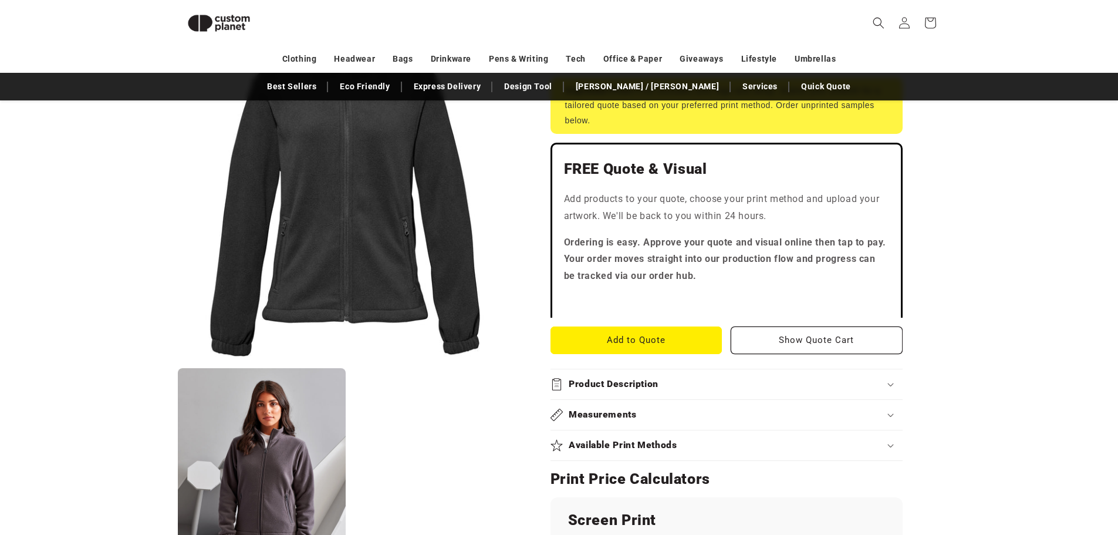
click at [665, 421] on summary "Measurements" at bounding box center [726, 415] width 352 height 30
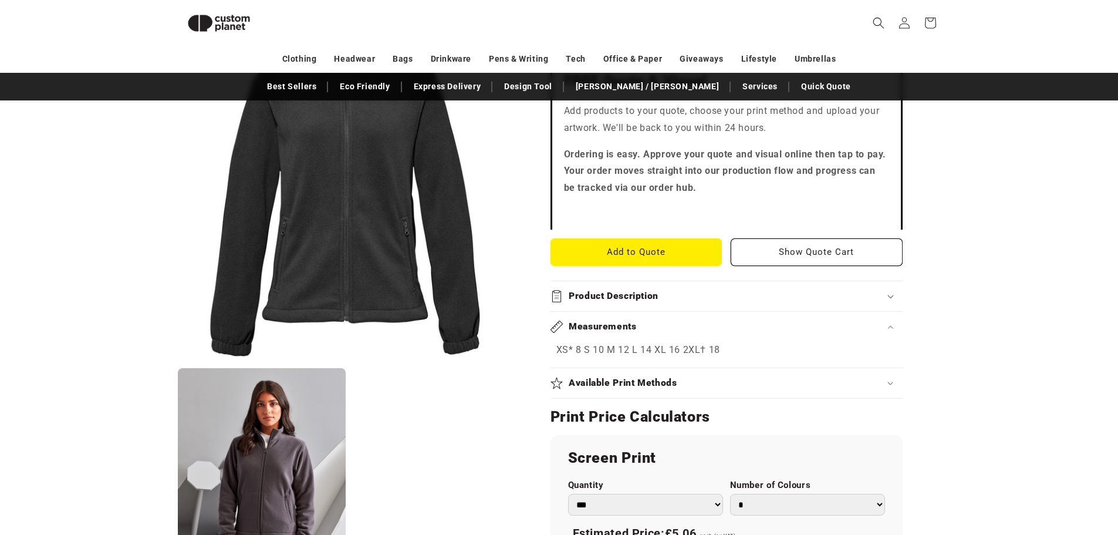
scroll to position [396, 0]
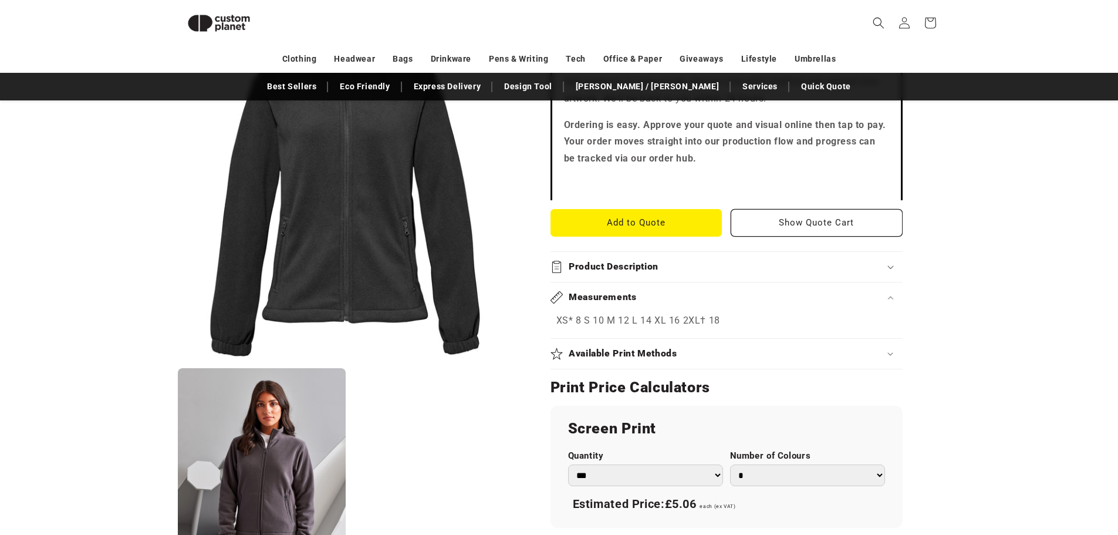
click at [711, 346] on summary "Available Print Methods" at bounding box center [726, 354] width 352 height 30
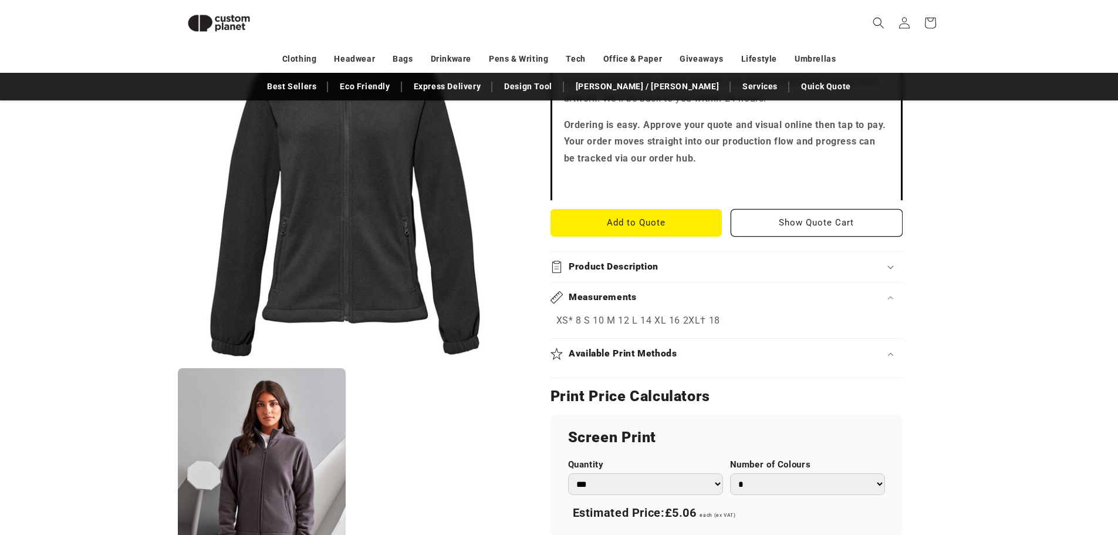
click at [712, 354] on div "Available Print Methods" at bounding box center [726, 353] width 352 height 12
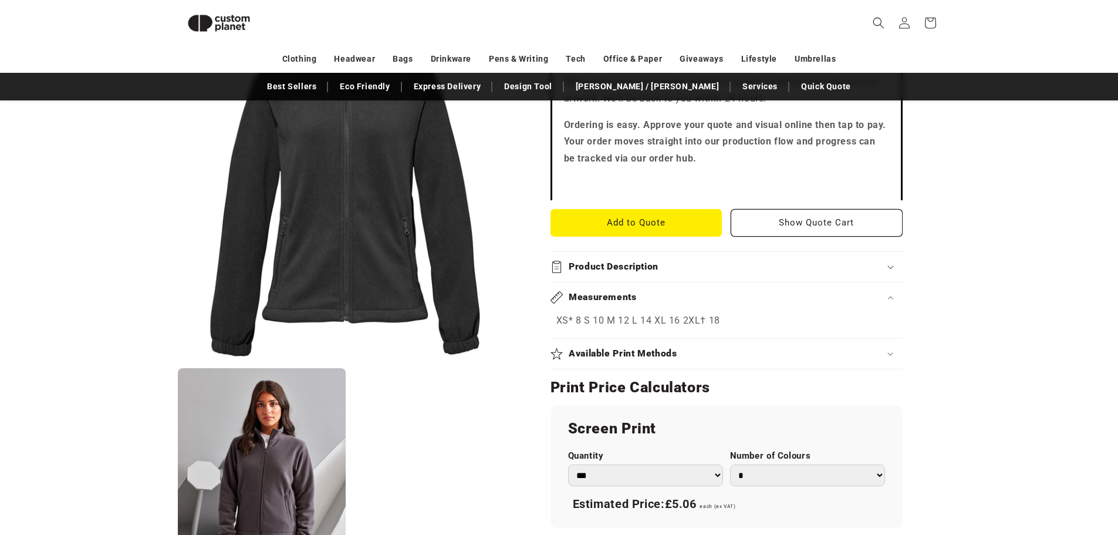
click at [768, 346] on summary "Available Print Methods" at bounding box center [726, 354] width 352 height 30
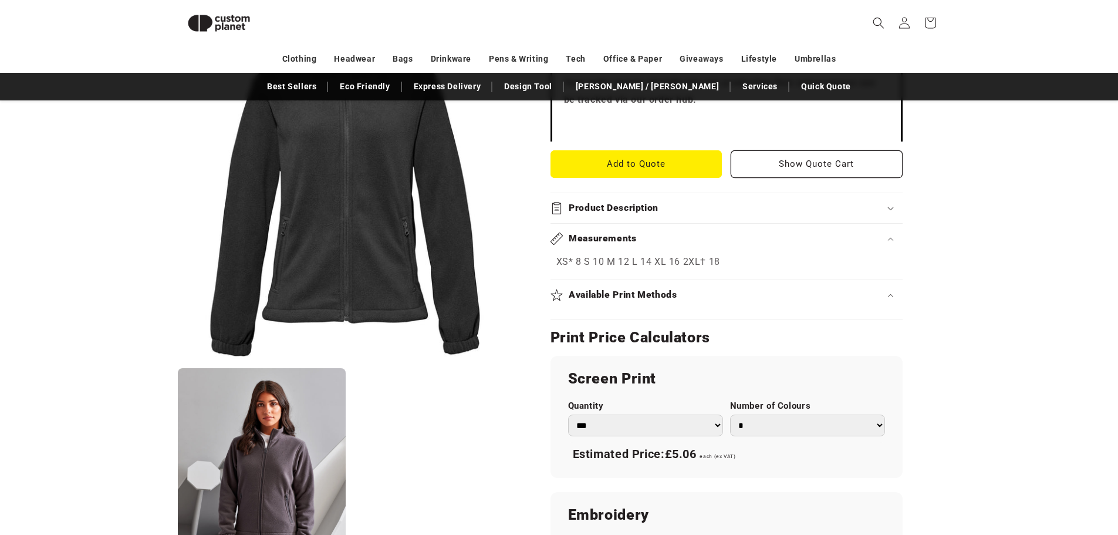
scroll to position [278, 0]
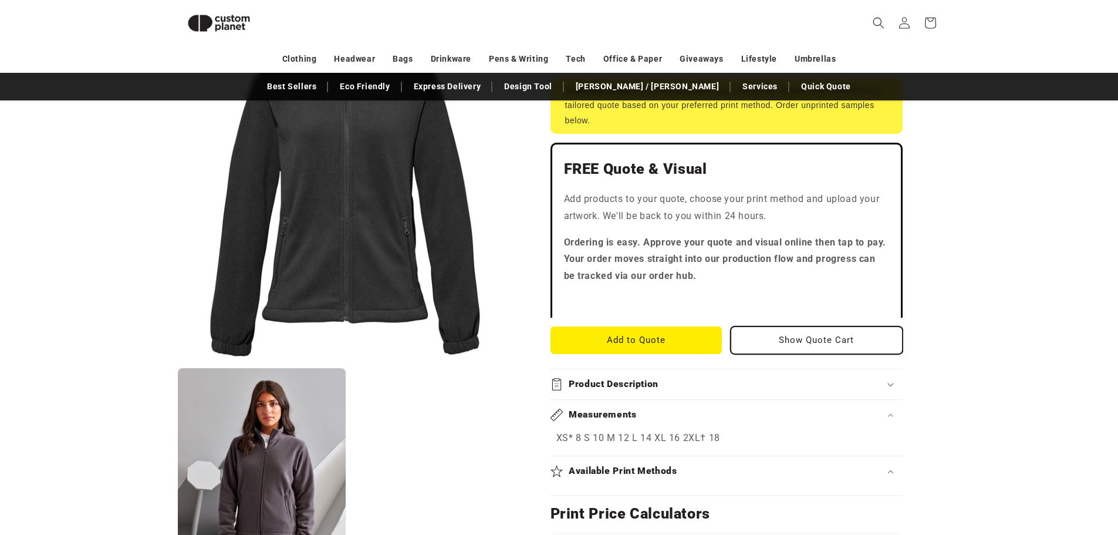
click at [778, 341] on button "Show Quote Cart" at bounding box center [817, 340] width 172 height 28
click at [646, 350] on button "Add to Quote" at bounding box center [636, 340] width 172 height 28
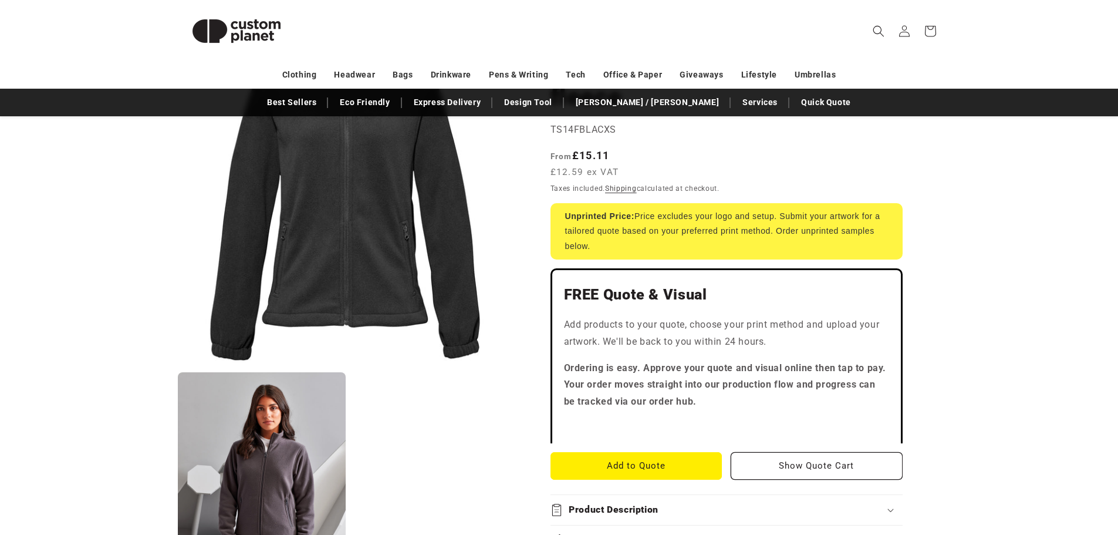
scroll to position [0, 0]
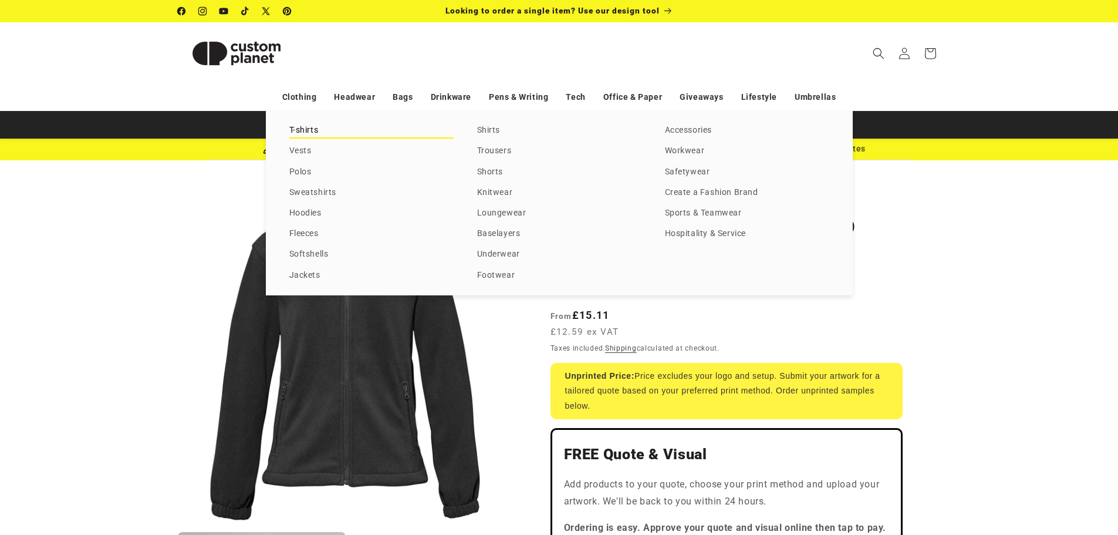
click at [291, 131] on link "T-shirts" at bounding box center [371, 131] width 164 height 16
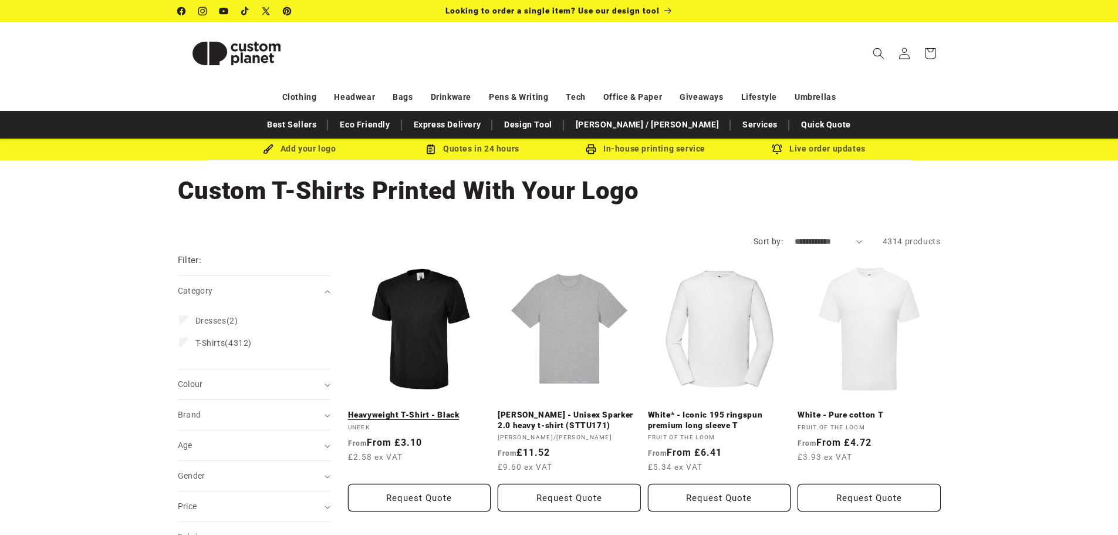
click at [445, 410] on link "Heavyweight T-Shirt - Black" at bounding box center [419, 415] width 143 height 11
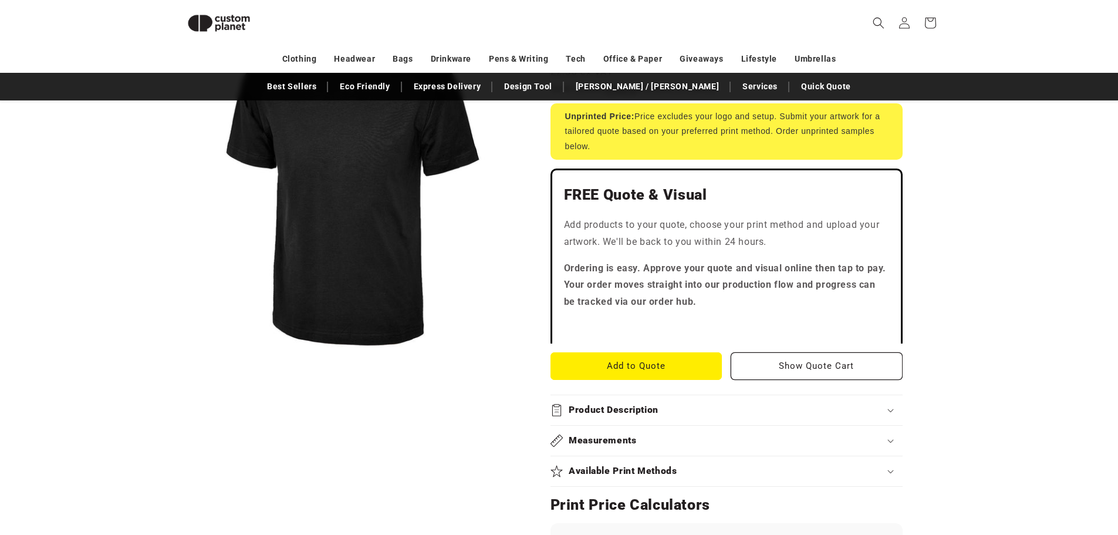
scroll to position [219, 0]
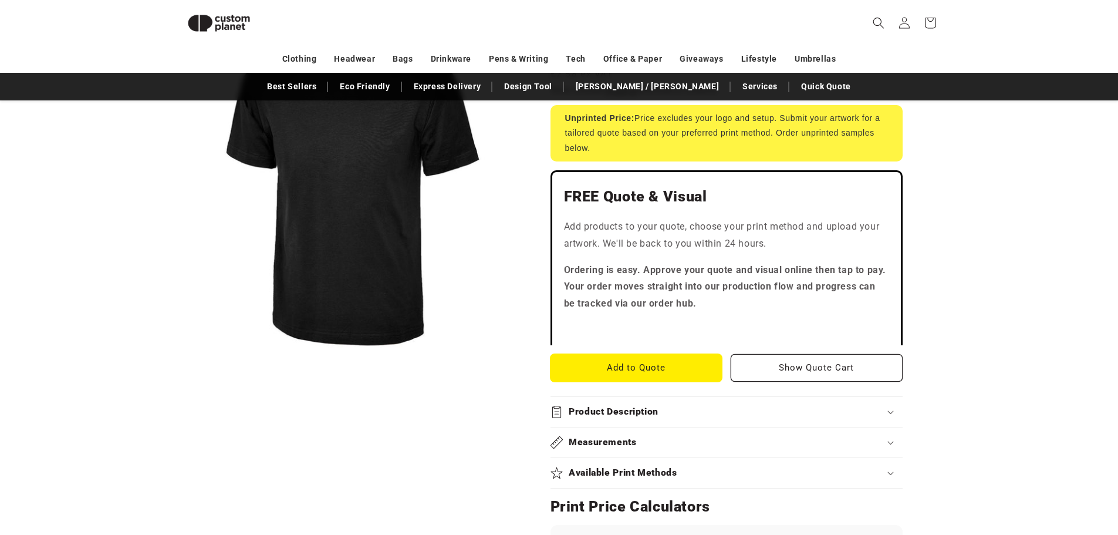
click at [685, 367] on button "Add to Quote" at bounding box center [636, 368] width 172 height 28
click at [609, 367] on button "Add to Quote" at bounding box center [636, 368] width 172 height 28
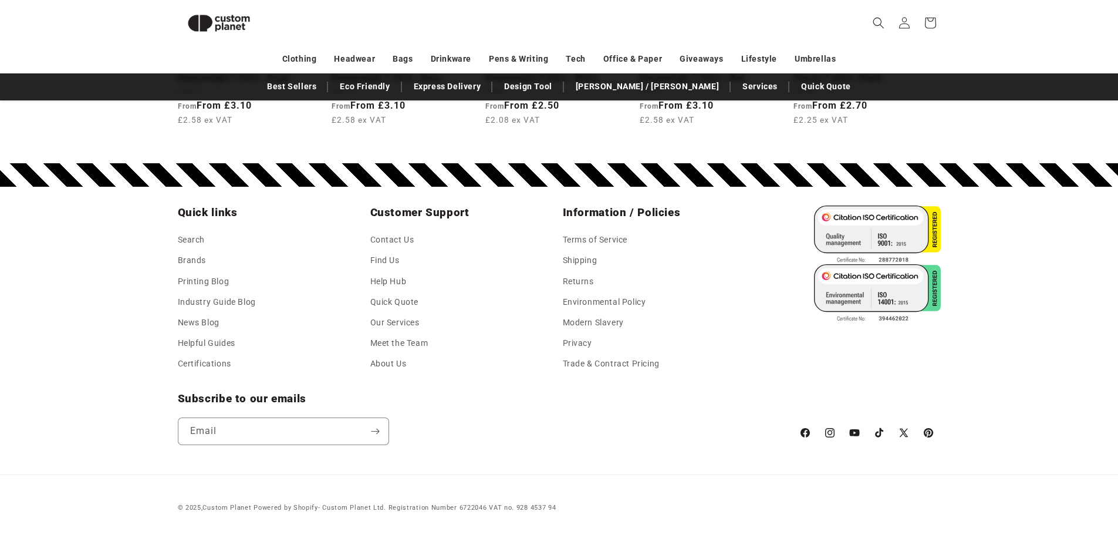
scroll to position [1661, 0]
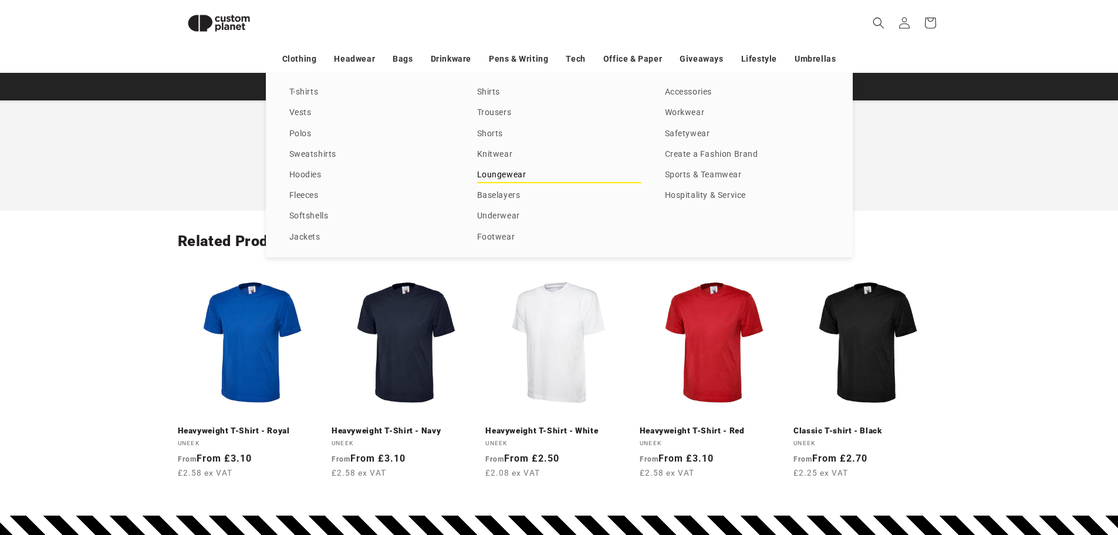
click at [496, 173] on link "Loungewear" at bounding box center [559, 175] width 164 height 16
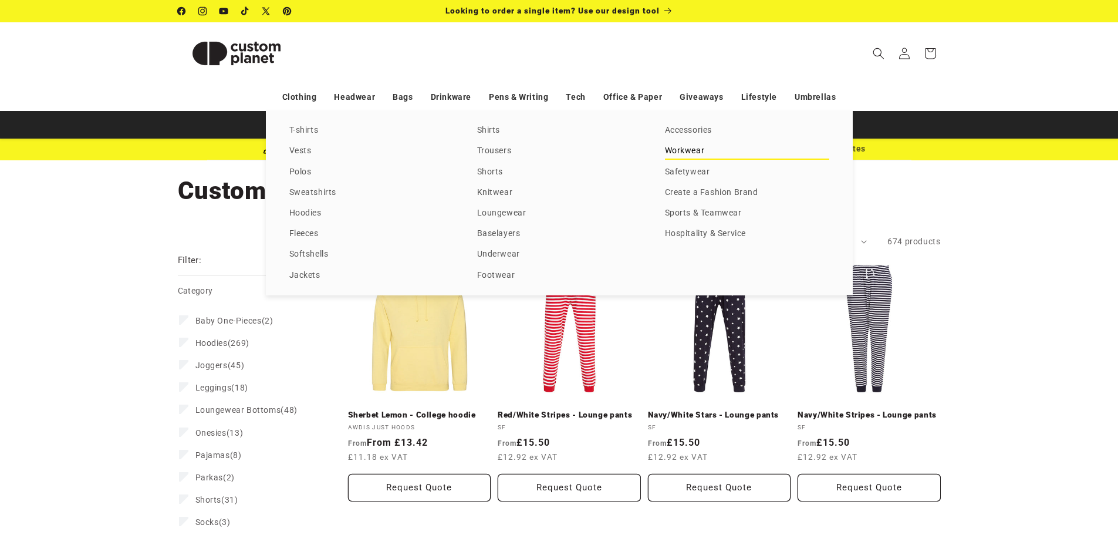
click at [687, 148] on link "Workwear" at bounding box center [747, 151] width 164 height 16
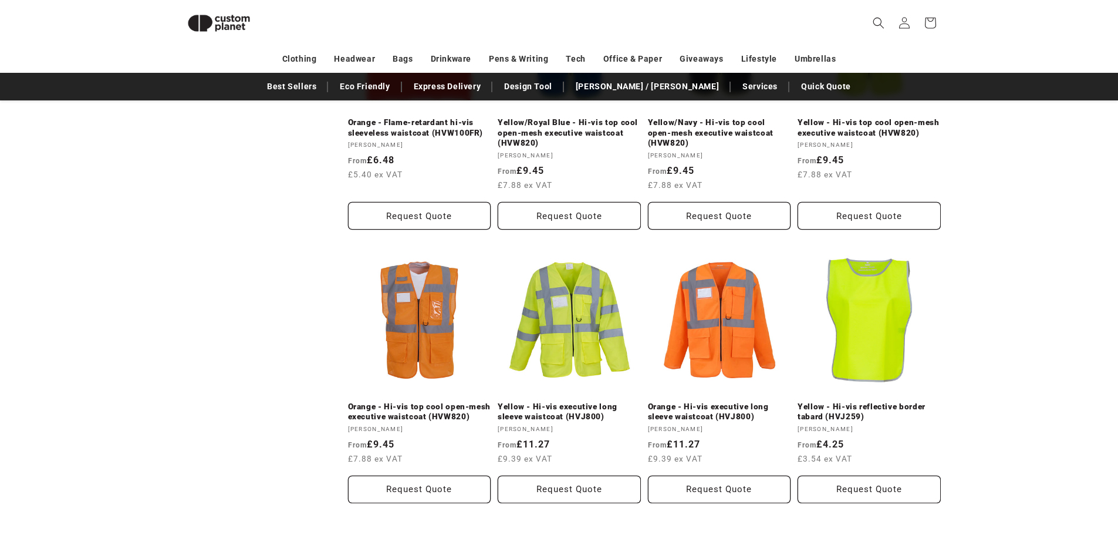
scroll to position [1275, 0]
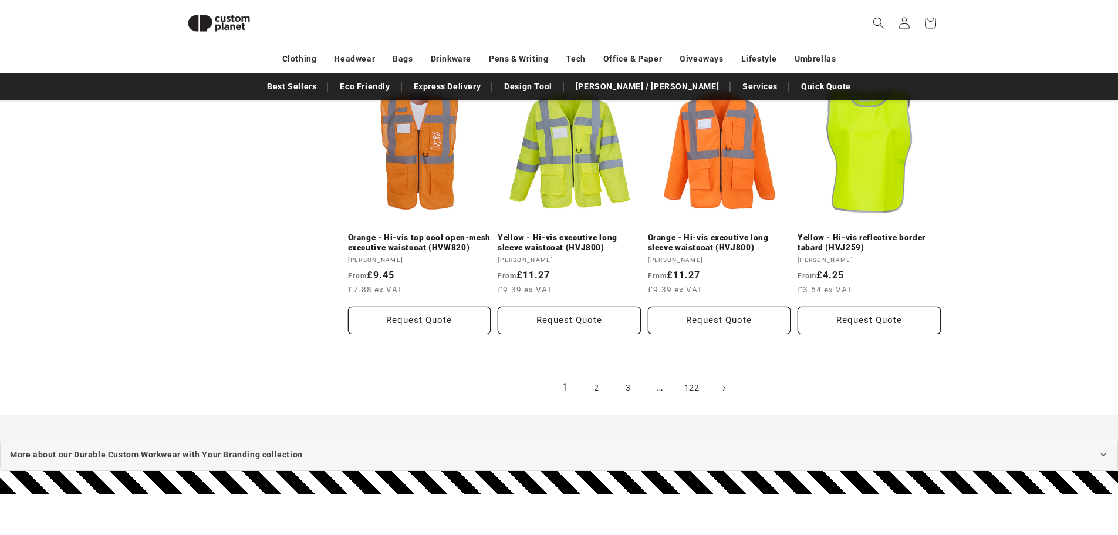
click at [606, 394] on link "2" at bounding box center [597, 388] width 26 height 26
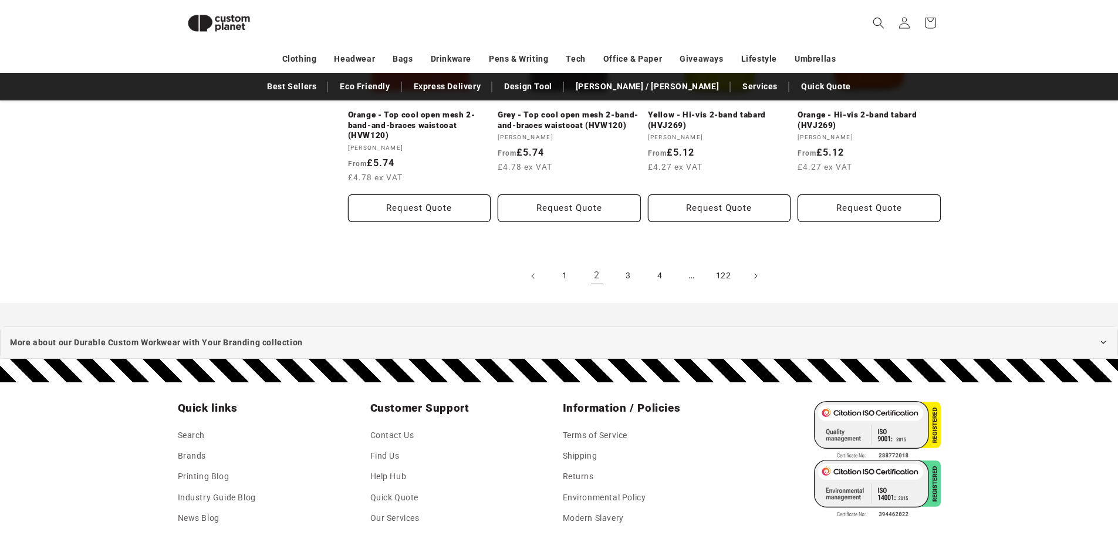
scroll to position [1393, 0]
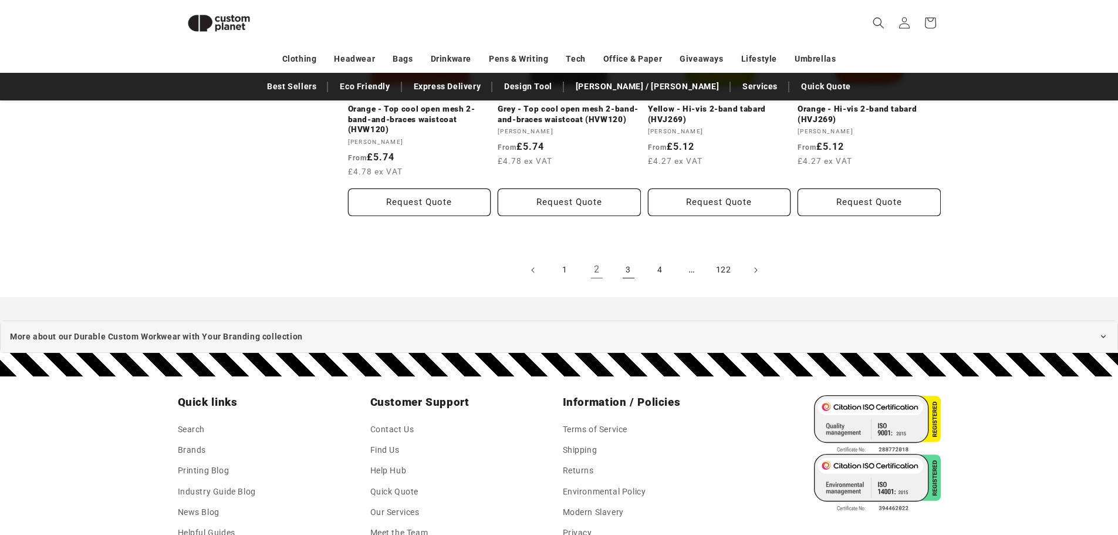
click at [633, 273] on link "3" at bounding box center [629, 270] width 26 height 26
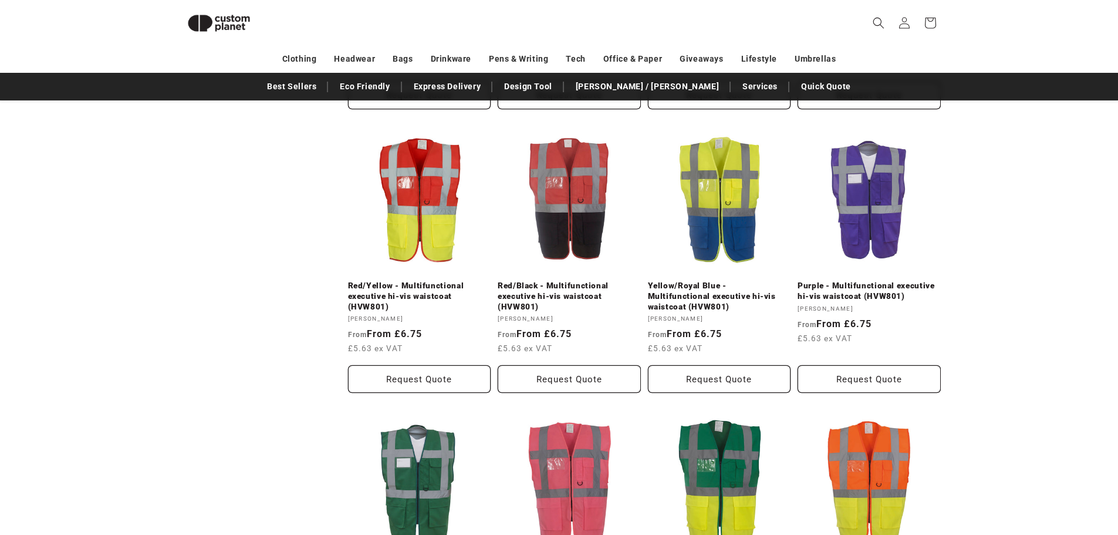
scroll to position [1275, 0]
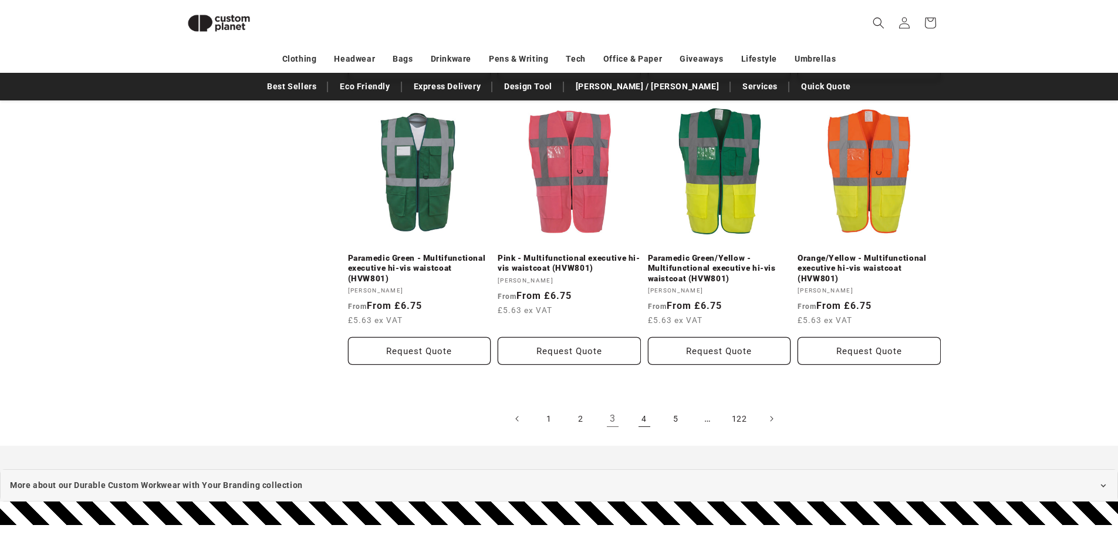
click at [650, 424] on link "4" at bounding box center [644, 418] width 26 height 26
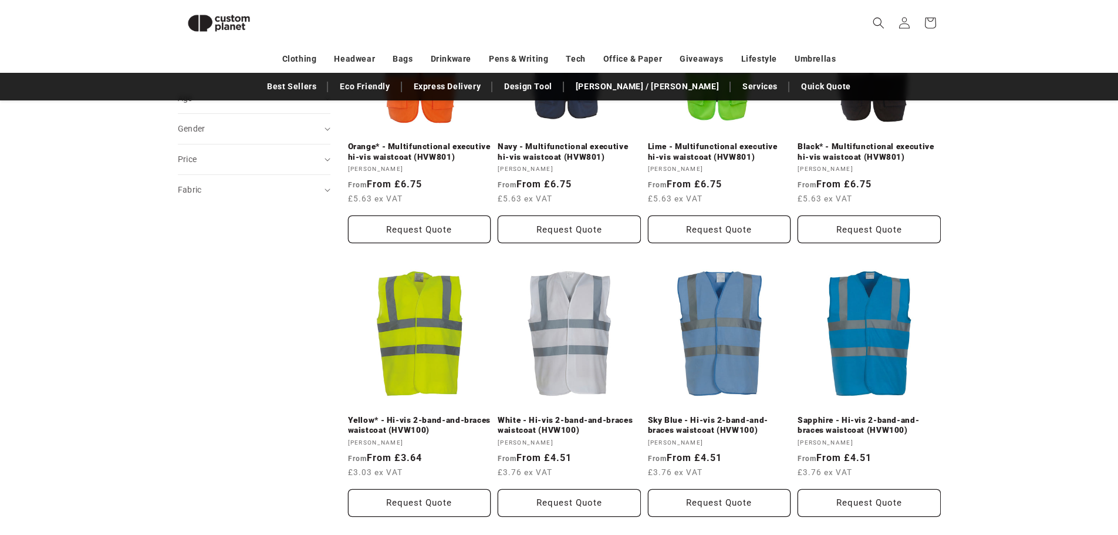
scroll to position [806, 0]
